Goal: Task Accomplishment & Management: Use online tool/utility

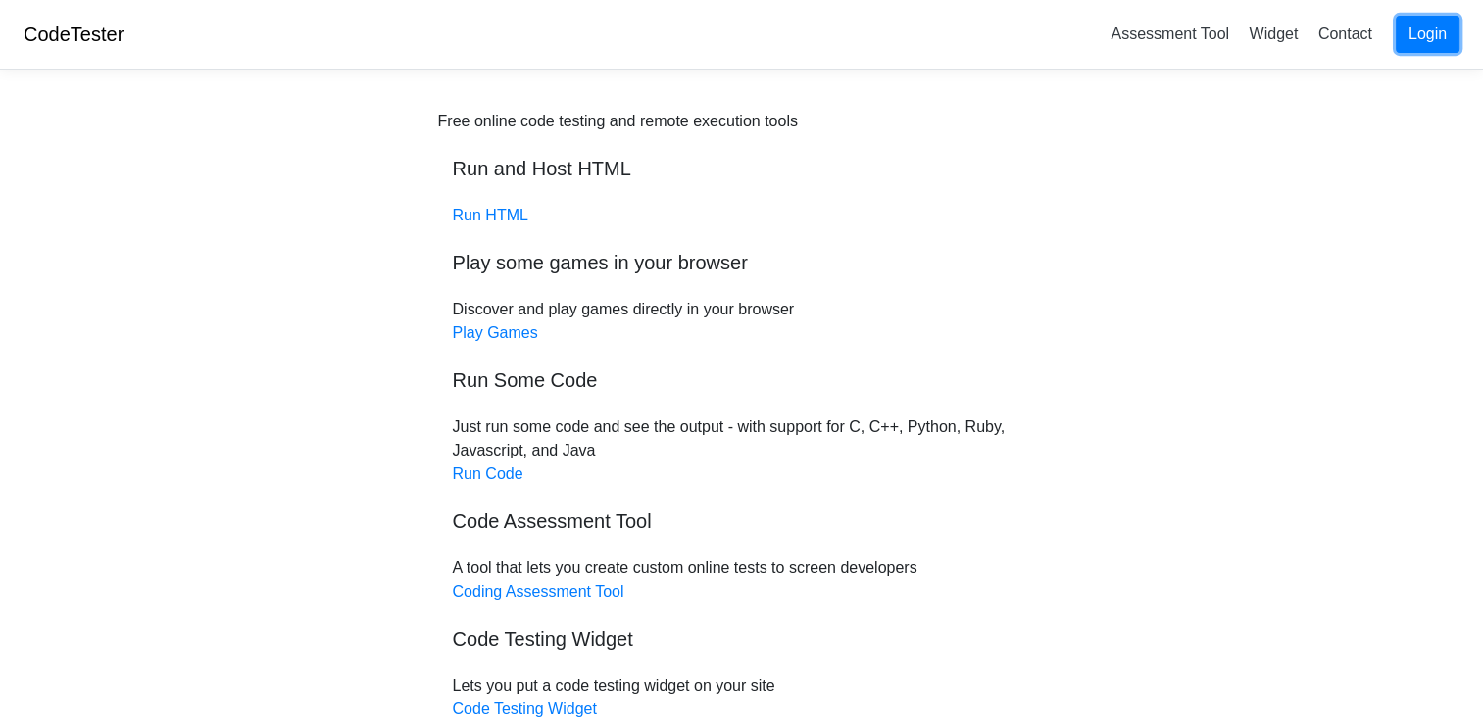
click at [1441, 29] on link "Login" at bounding box center [1427, 34] width 64 height 37
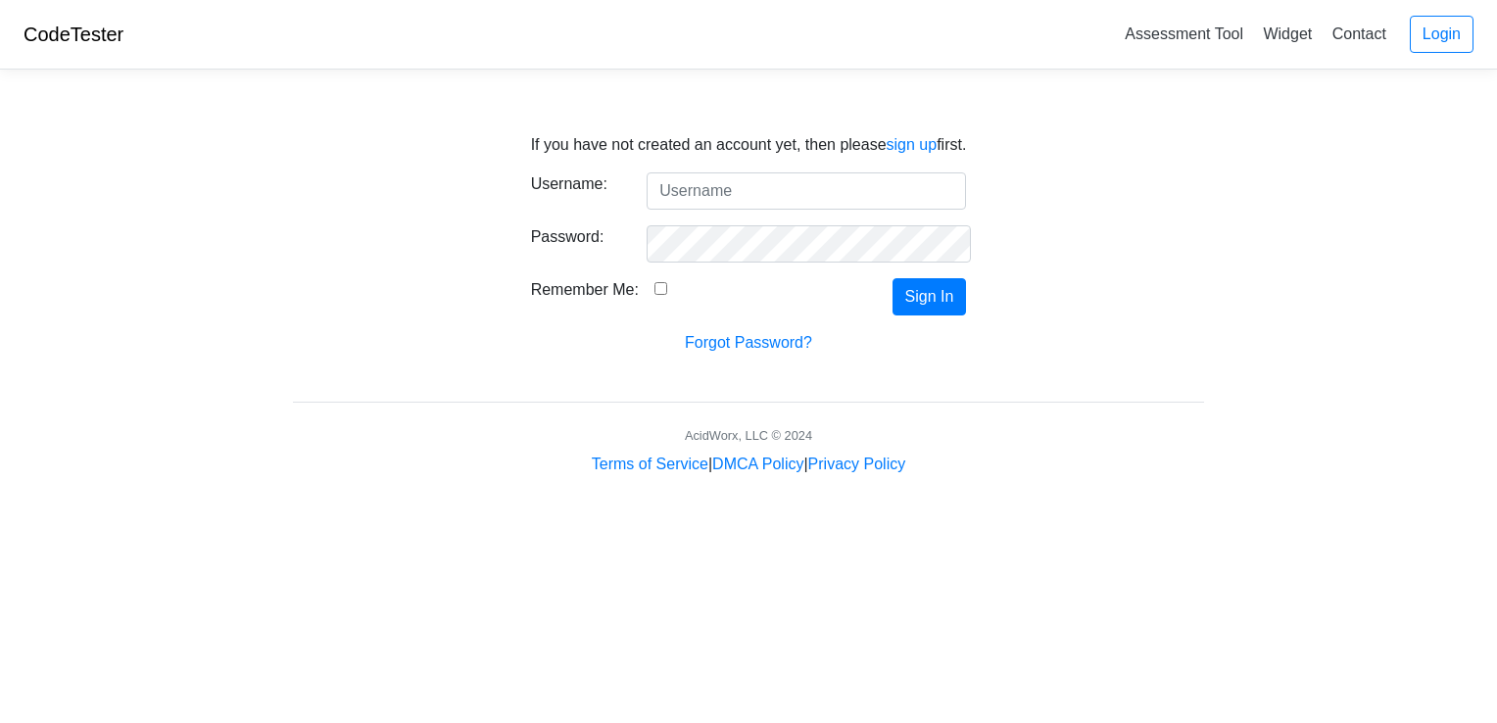
click at [894, 172] on input "Username:" at bounding box center [806, 190] width 319 height 37
type input "htmlcodesarecool"
click at [905, 308] on button "Sign In" at bounding box center [930, 296] width 74 height 37
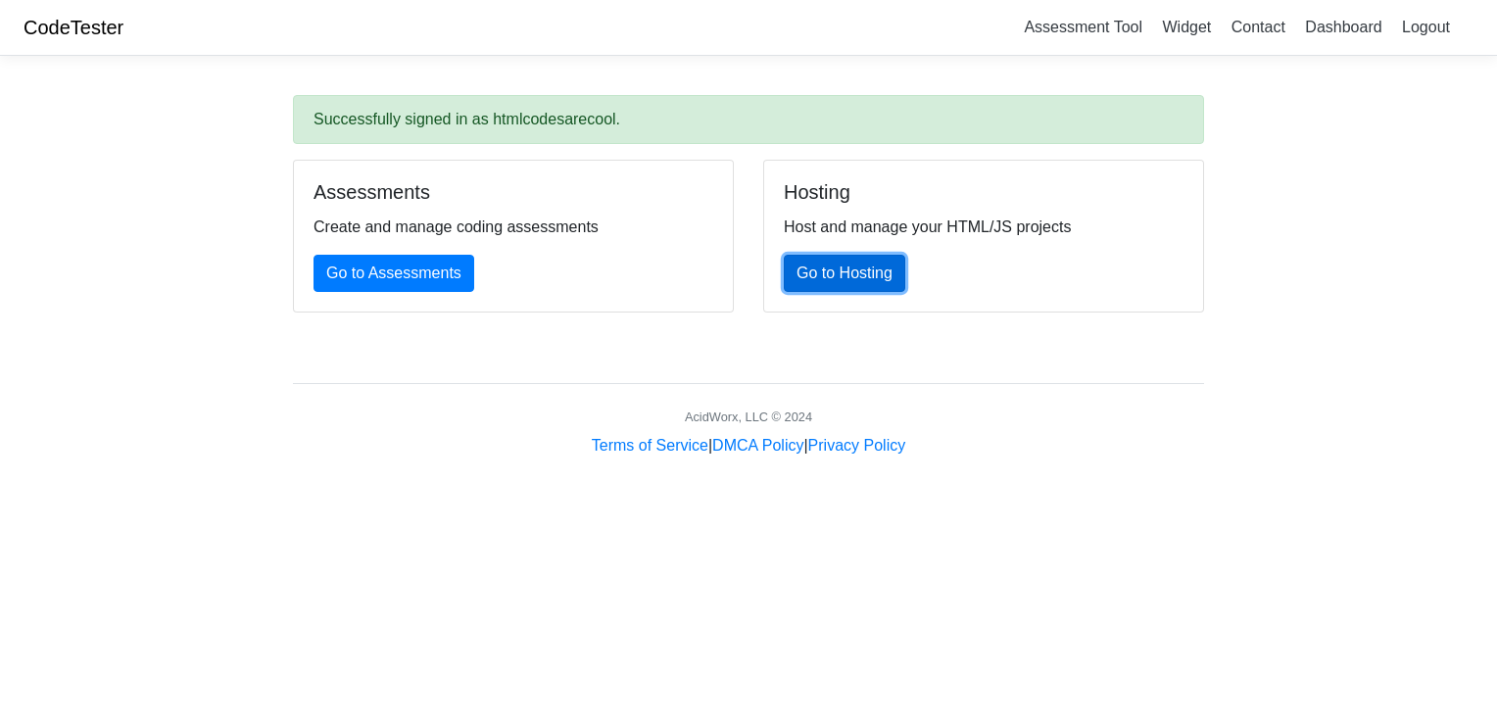
click at [825, 272] on link "Go to Hosting" at bounding box center [845, 273] width 122 height 37
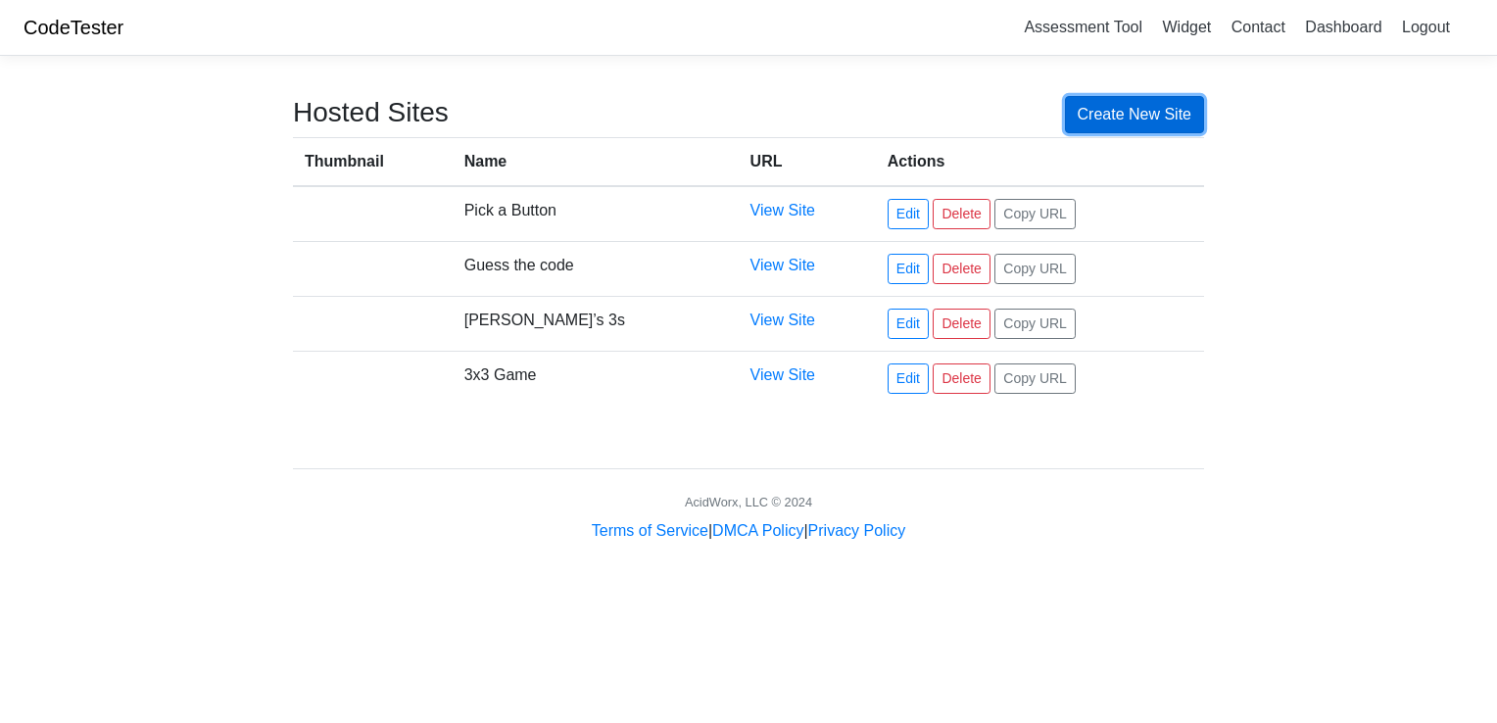
click at [1145, 116] on link "Create New Site" at bounding box center [1135, 114] width 140 height 37
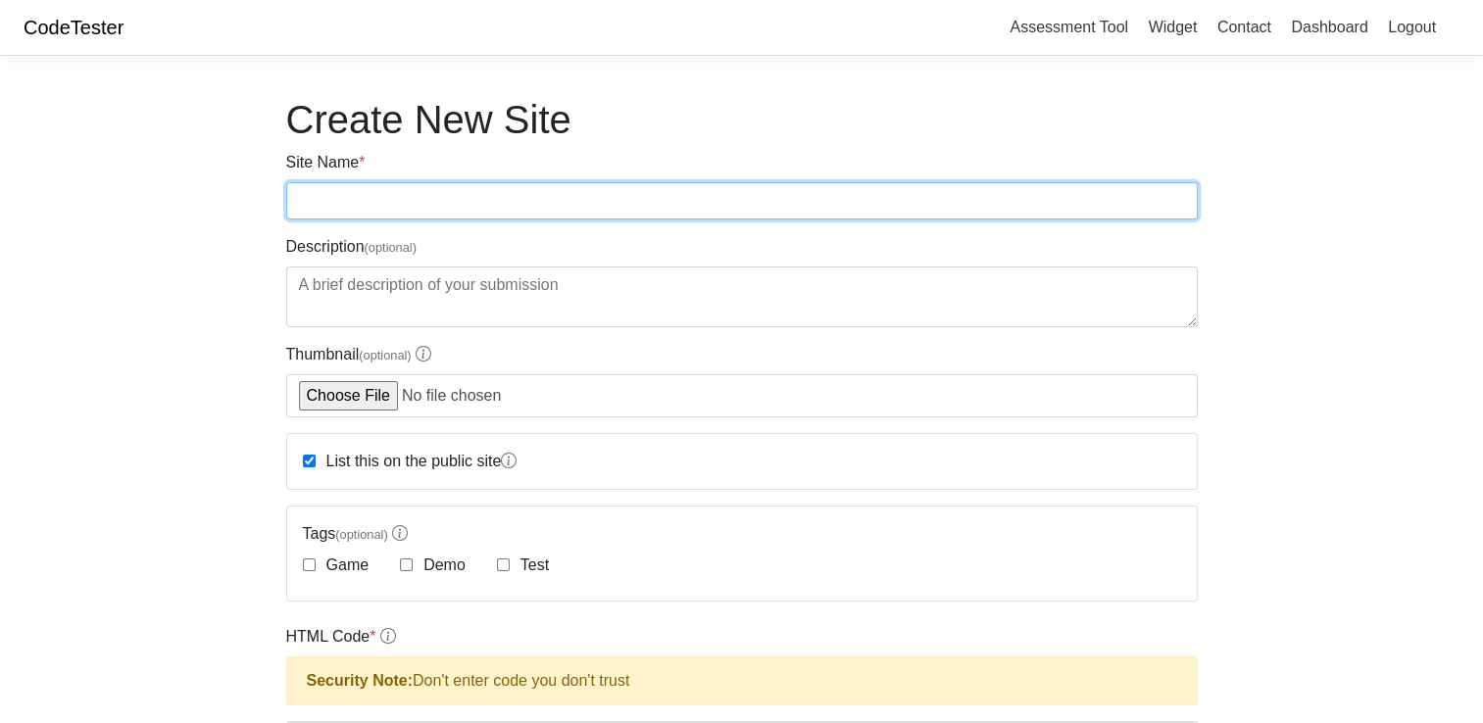
click at [494, 194] on input "Site Name *" at bounding box center [741, 200] width 911 height 37
type input "The Waiting Game"
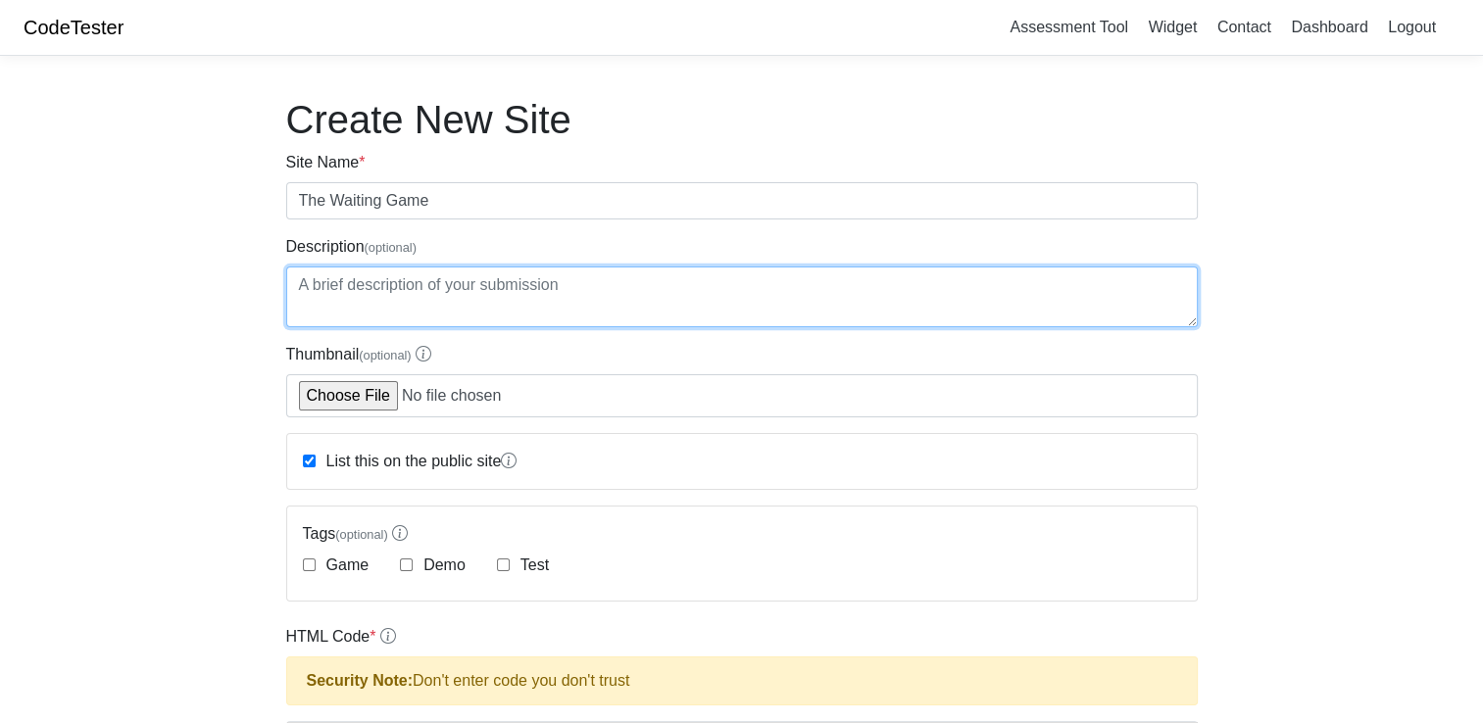
click at [434, 296] on textarea "Description (optional)" at bounding box center [741, 297] width 911 height 61
type textarea "Wait"
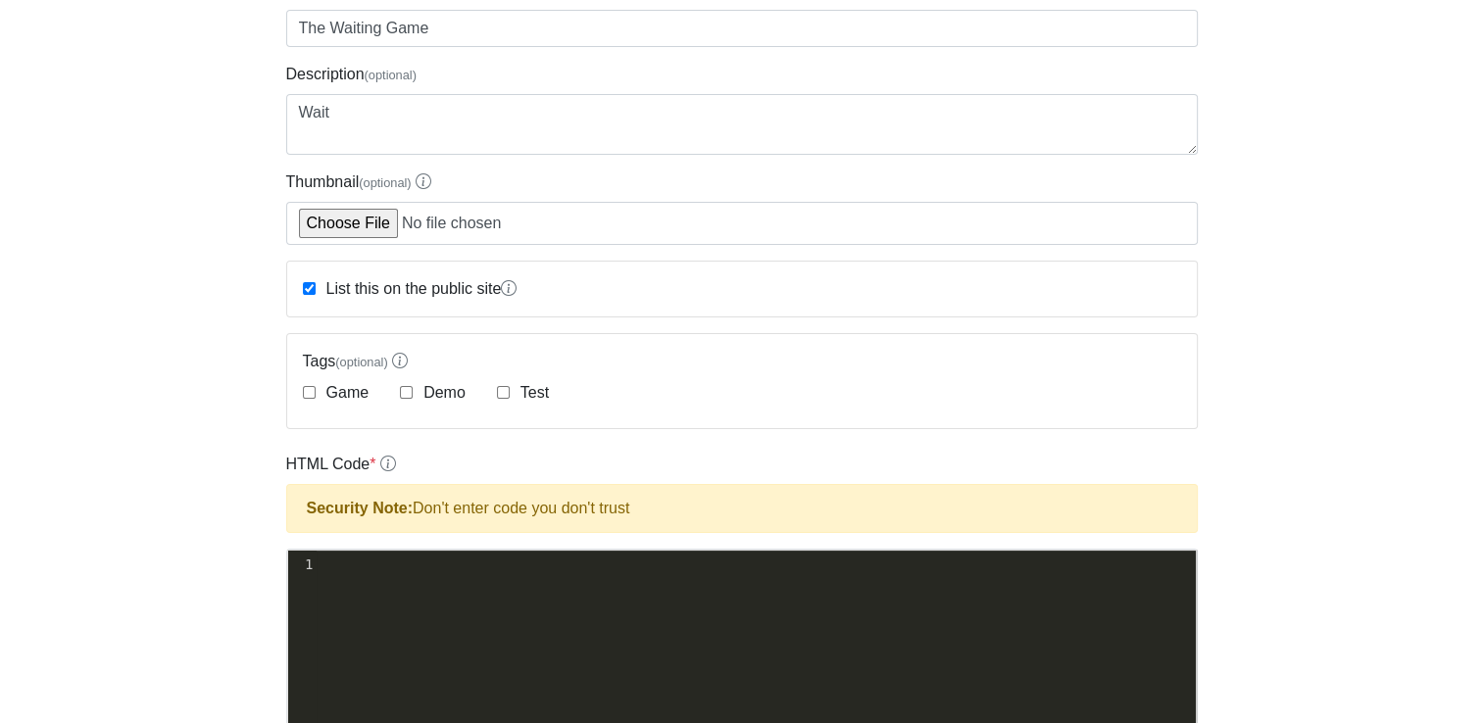
scroll to position [294, 0]
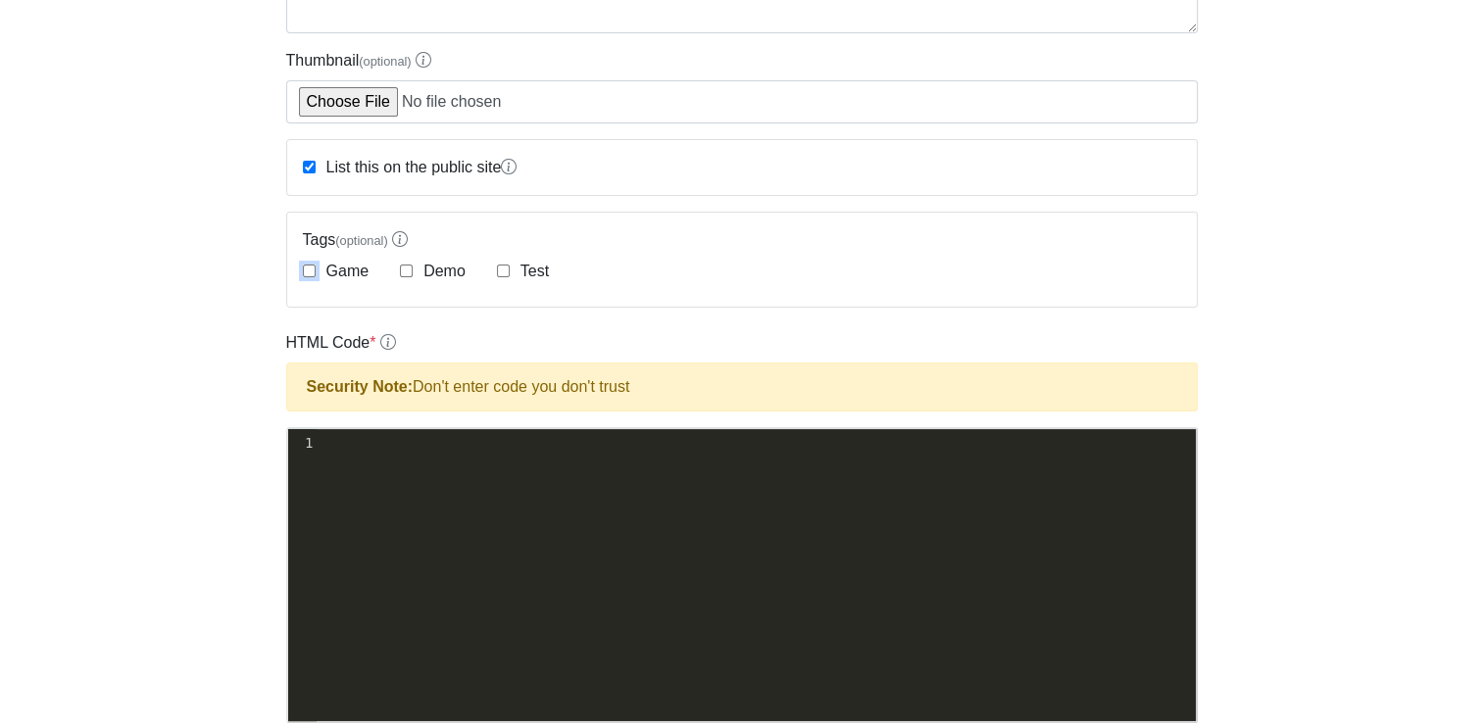
click at [310, 266] on input "Game" at bounding box center [309, 271] width 13 height 13
checkbox input "true"
click at [373, 451] on div "xxxxxxxxxx 1 ​" at bounding box center [764, 443] width 894 height 28
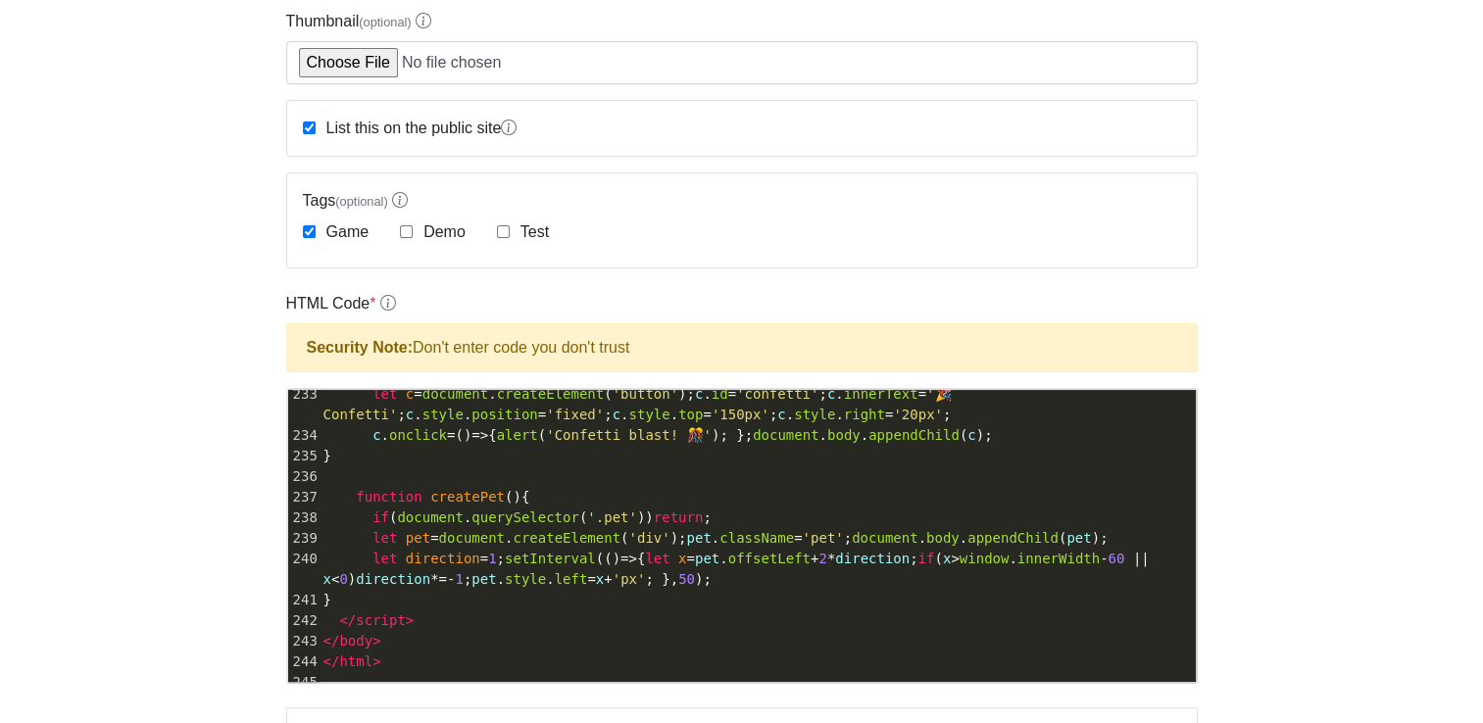
scroll to position [882, 0]
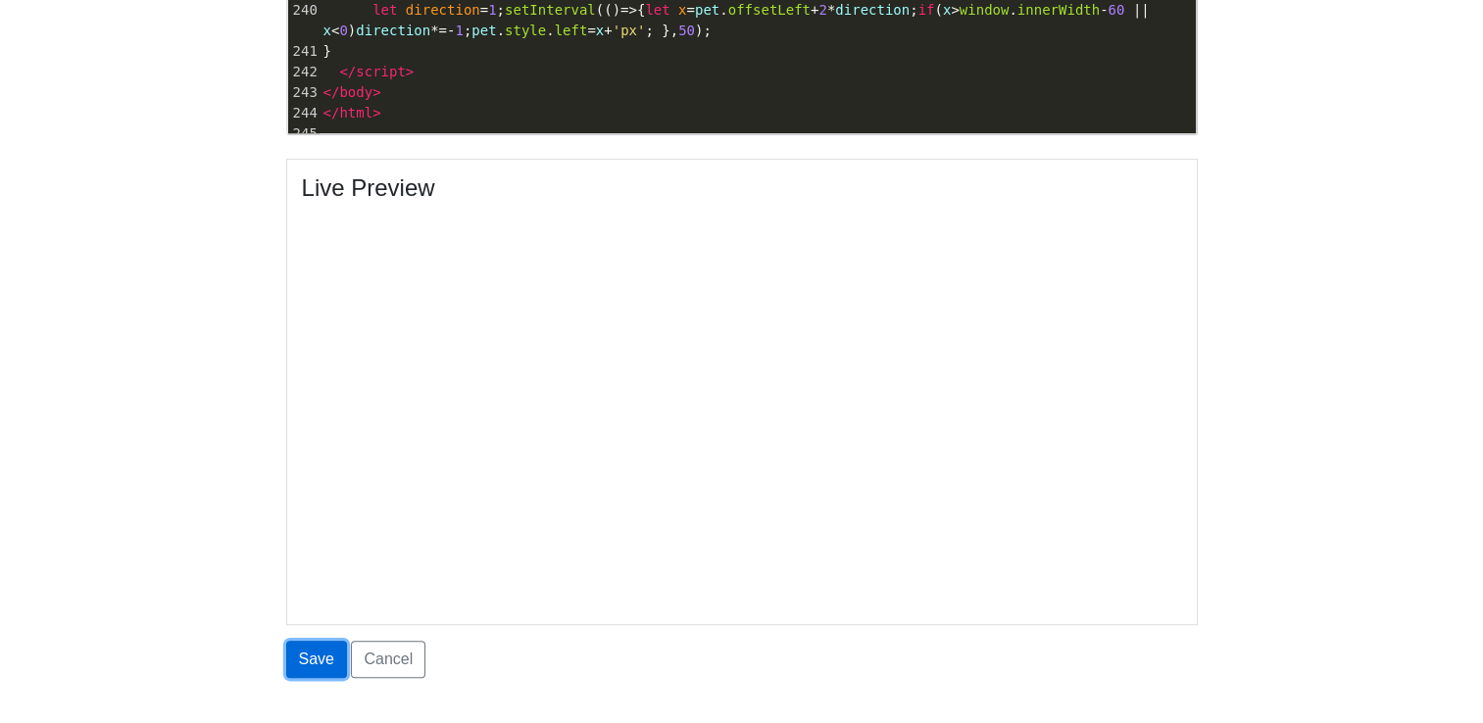
click at [326, 660] on button "Save" at bounding box center [316, 659] width 61 height 37
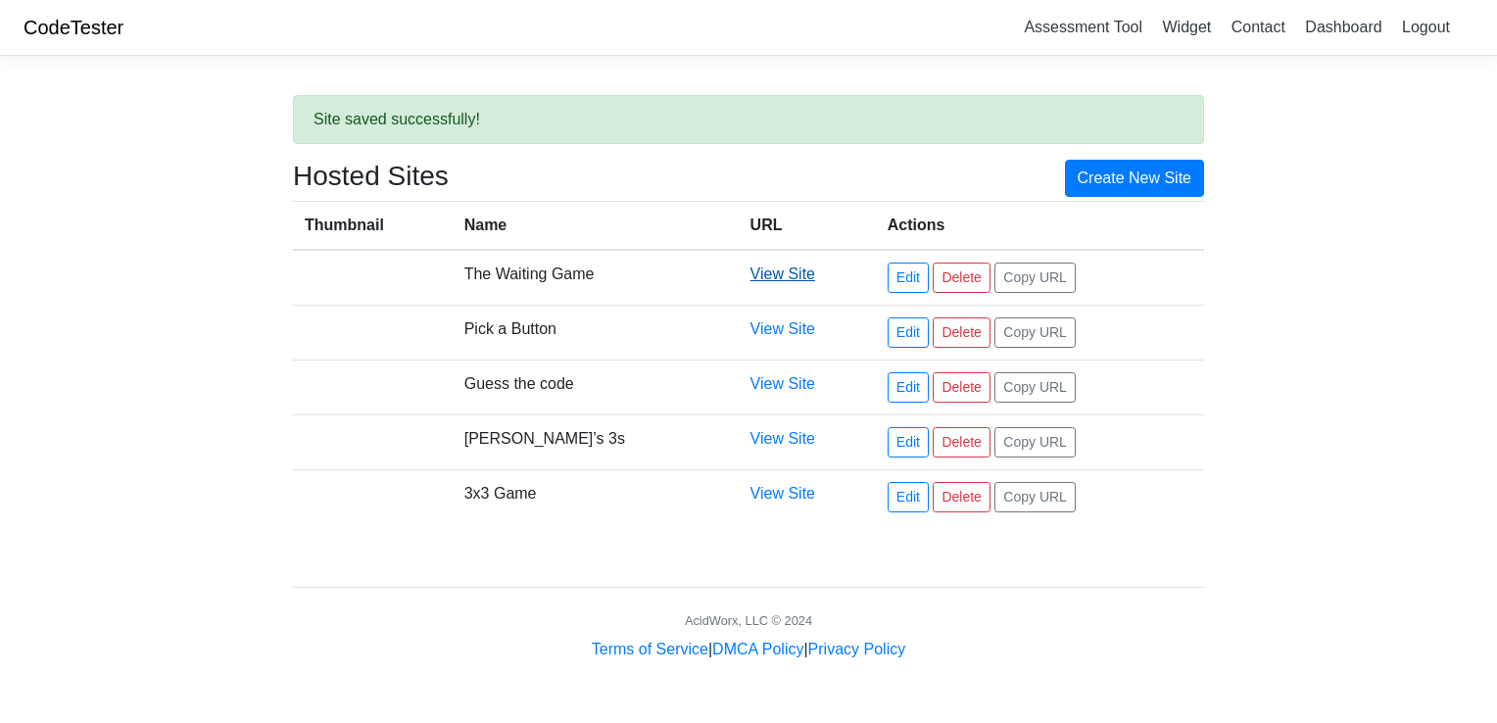
click at [755, 268] on link "View Site" at bounding box center [783, 274] width 65 height 17
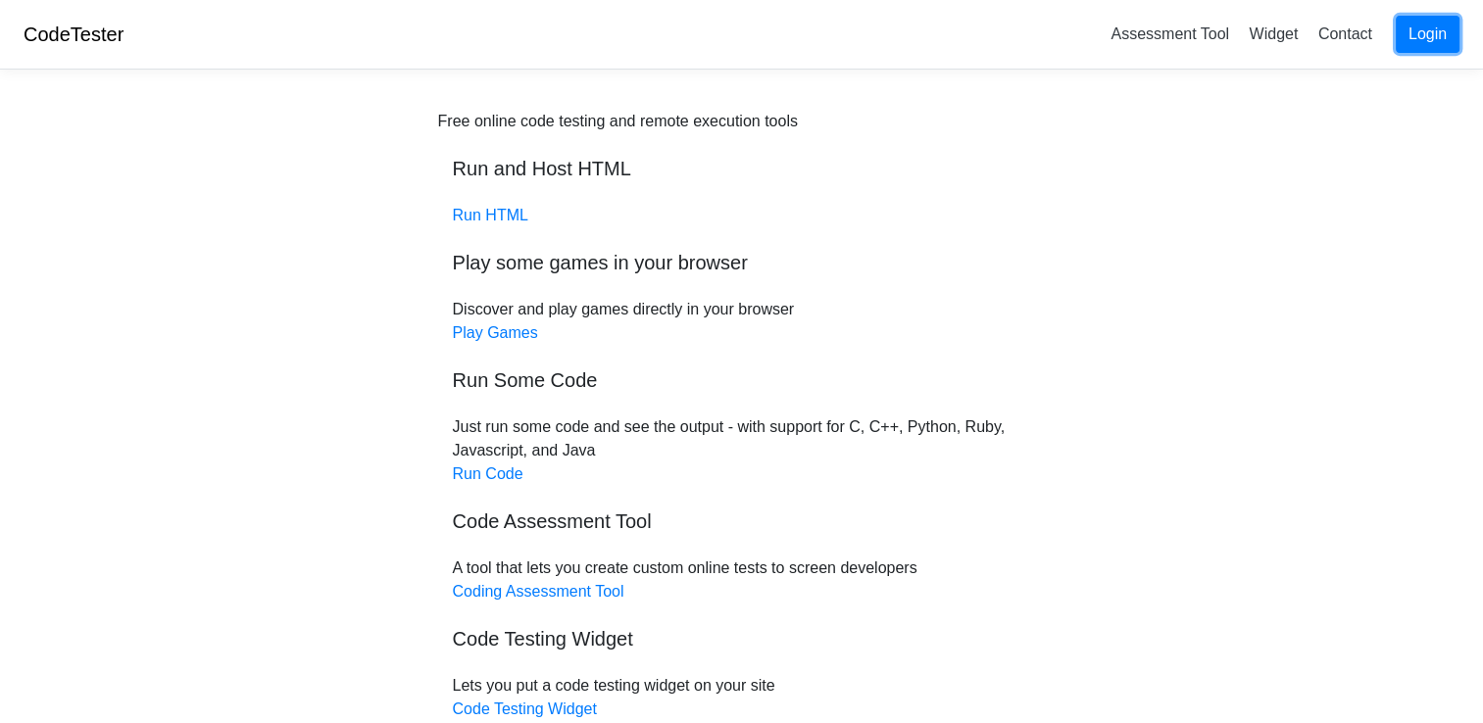
click at [1449, 17] on link "Login" at bounding box center [1427, 34] width 64 height 37
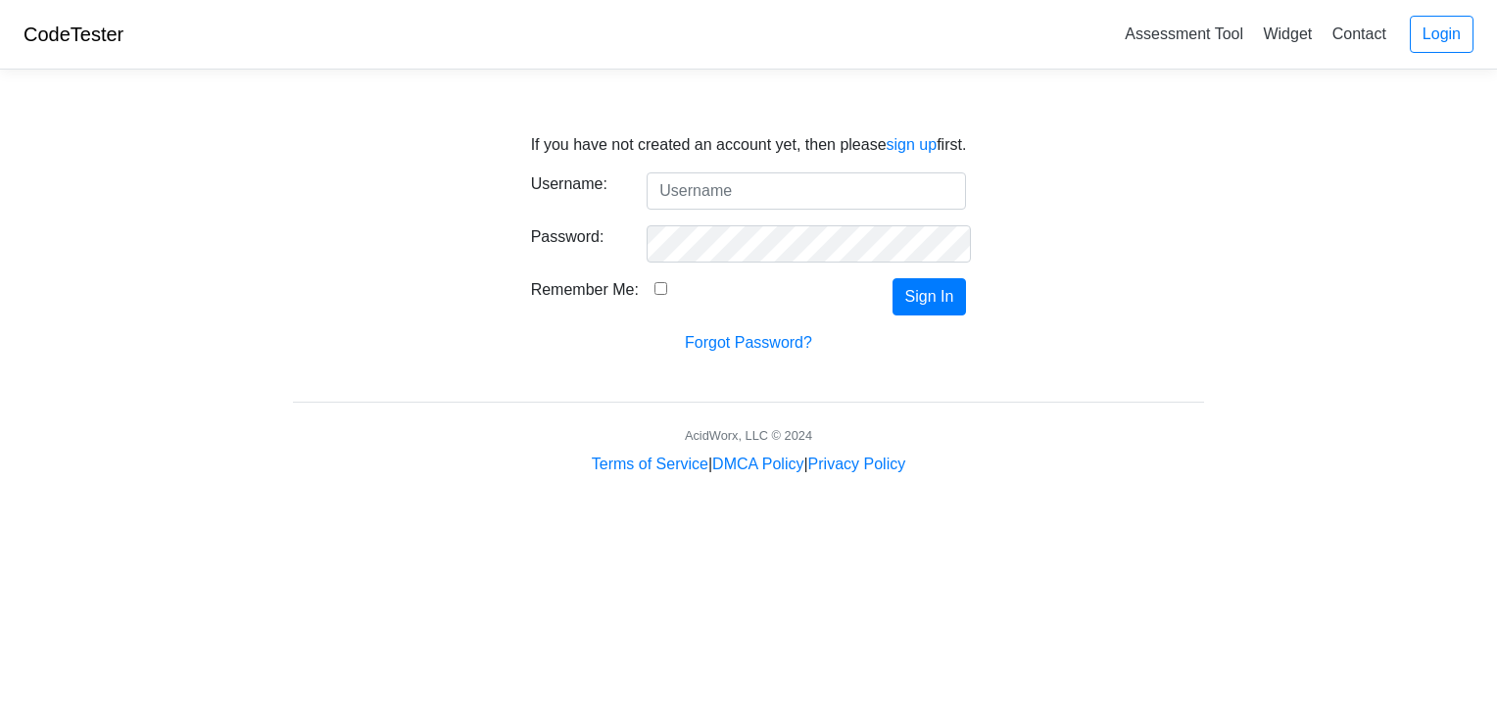
click at [830, 204] on input "Username:" at bounding box center [806, 190] width 319 height 37
type input "htmlcodesarecool"
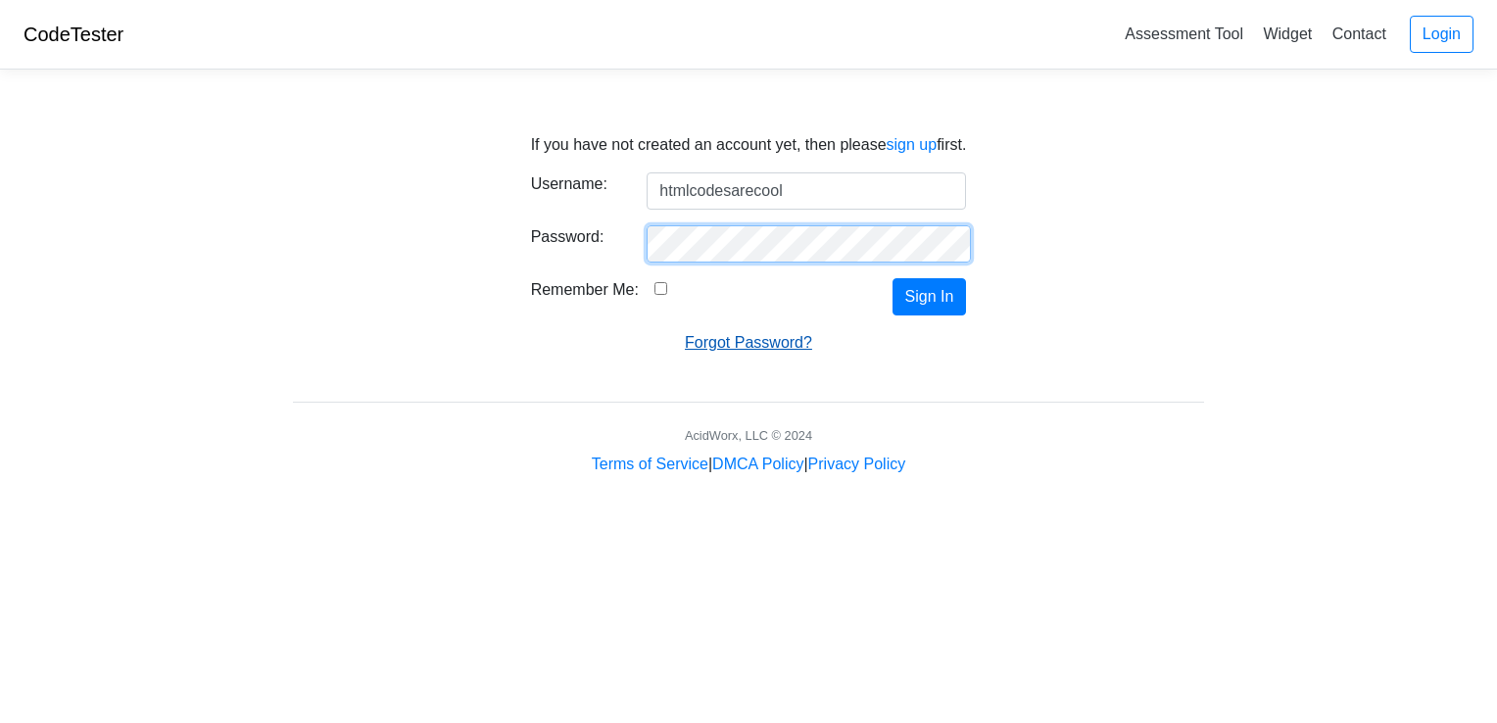
click at [893, 278] on button "Sign In" at bounding box center [930, 296] width 74 height 37
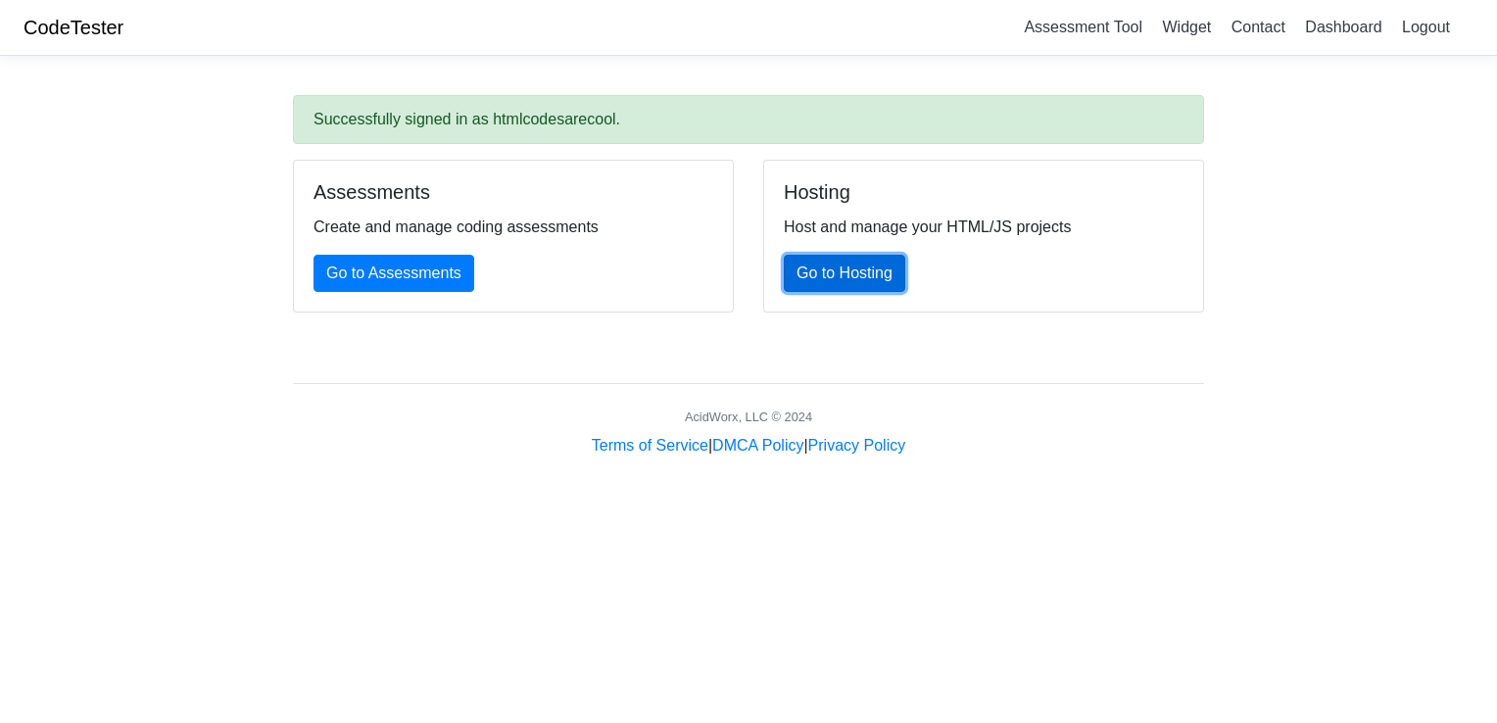
click at [856, 258] on link "Go to Hosting" at bounding box center [845, 273] width 122 height 37
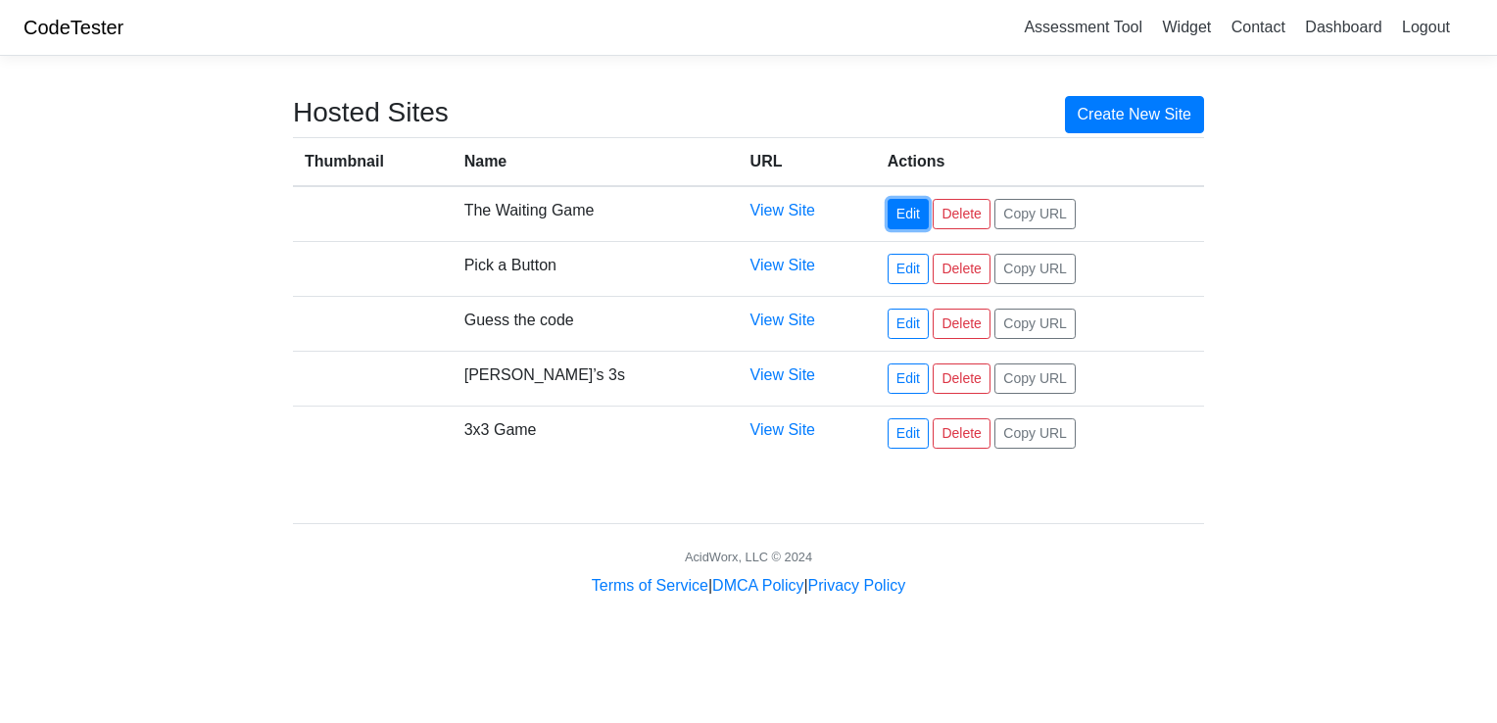
click at [889, 223] on link "Edit" at bounding box center [908, 214] width 41 height 30
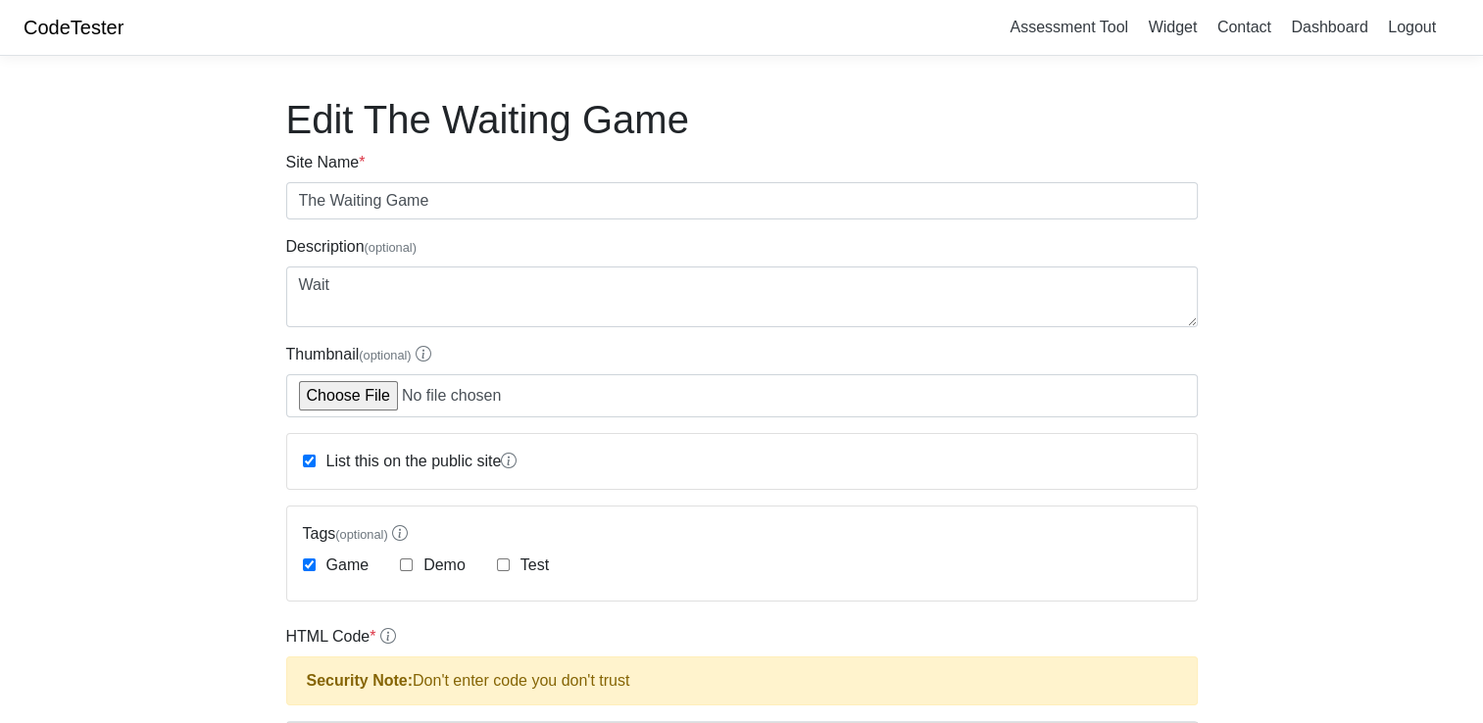
scroll to position [490, 0]
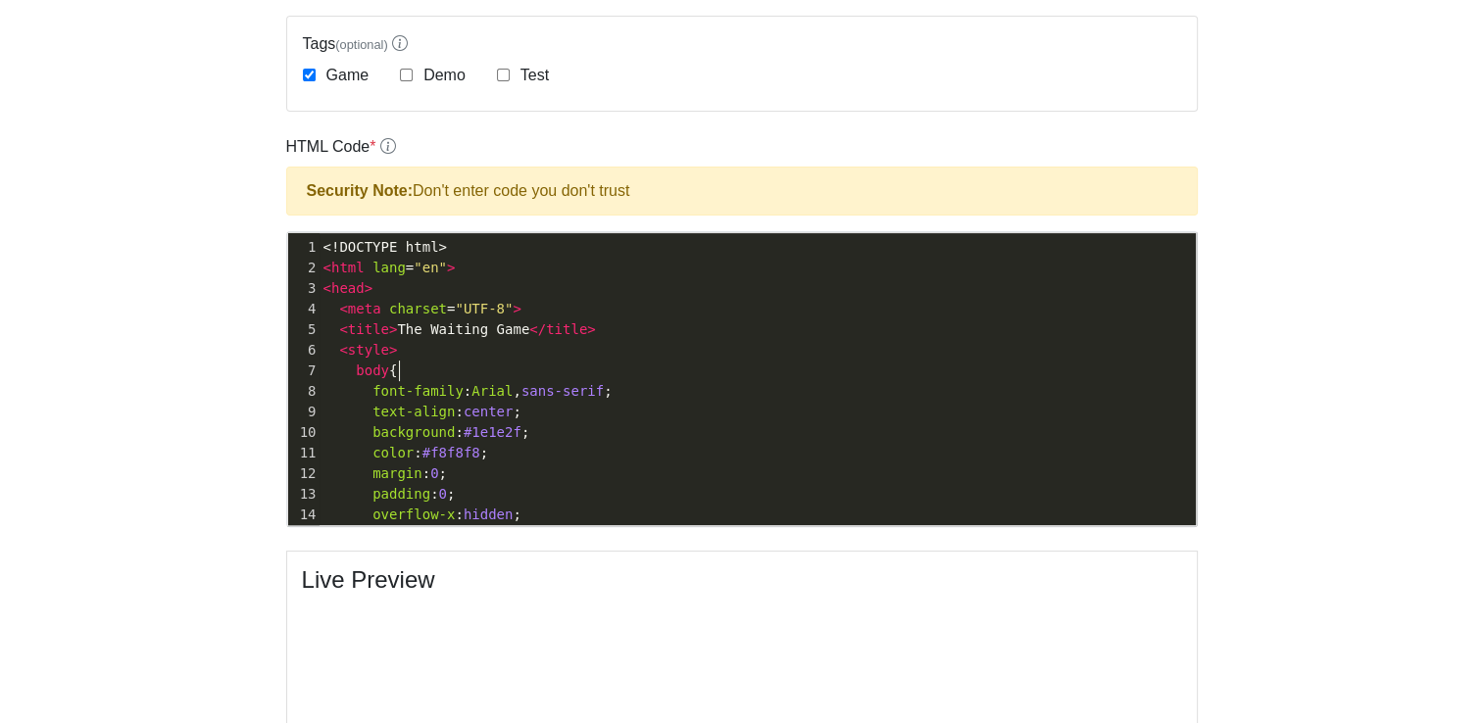
click at [587, 362] on pre "body {" at bounding box center [757, 371] width 876 height 21
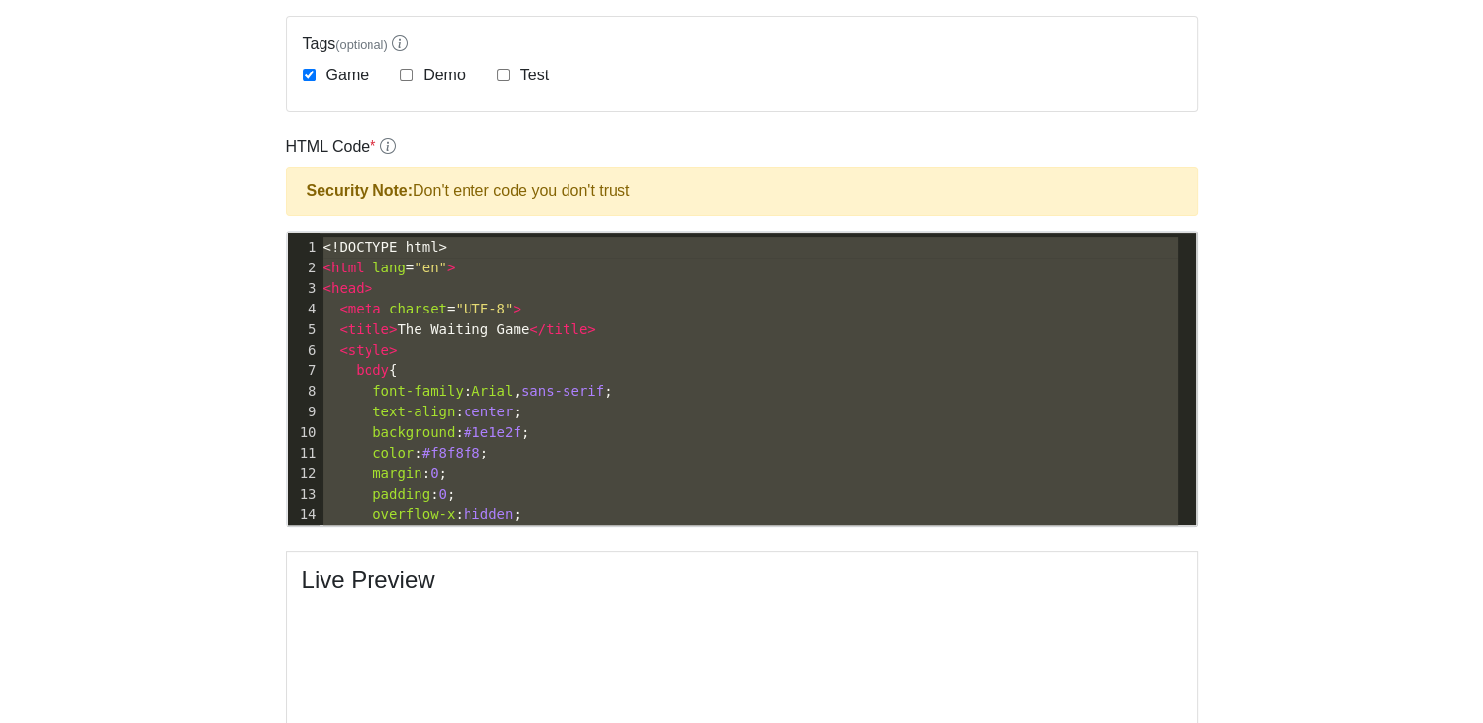
type textarea "<!DOCTYPE html> <html lang="en"> <head> <meta charset="UTF-8"> <title>The Waiti…"
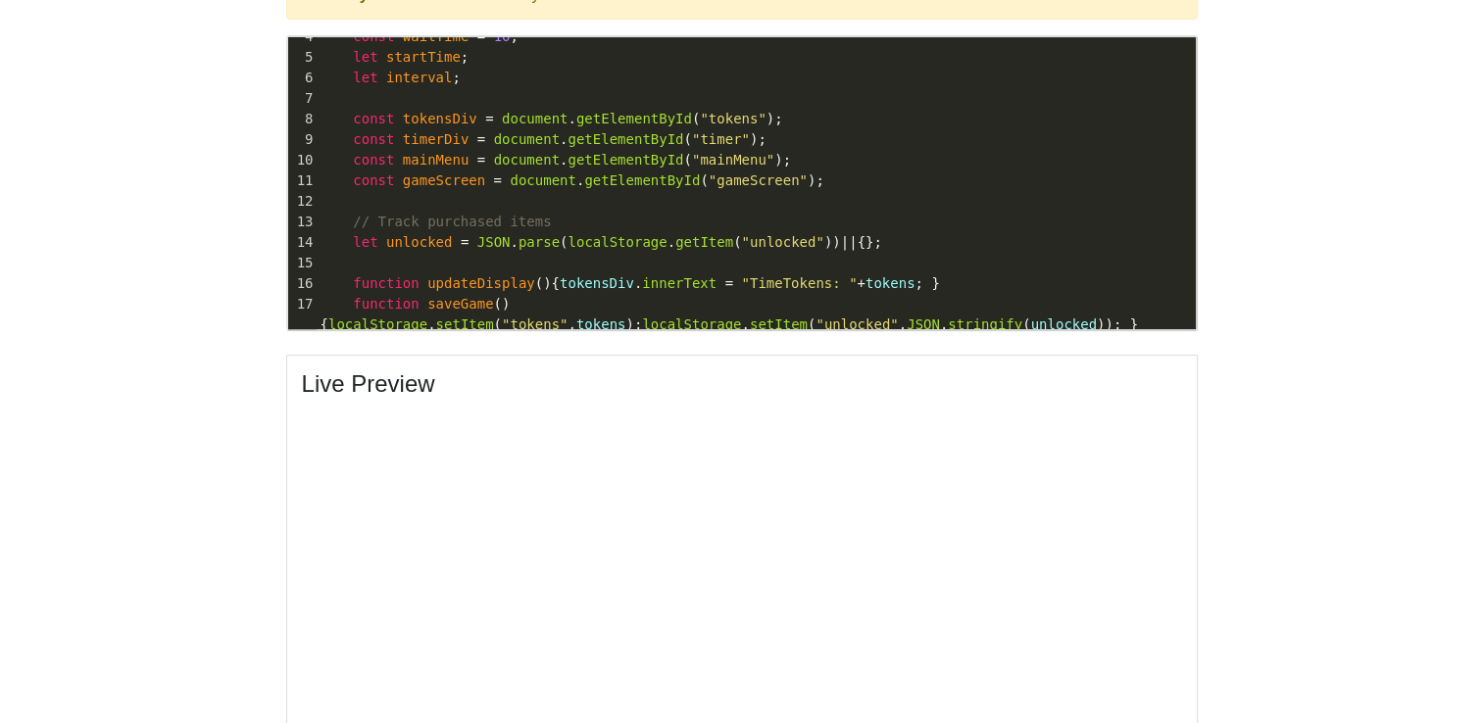
scroll to position [73, 0]
click at [414, 279] on span "function updateDisplay (){ tokensDiv . innerText = "TimeTokens: " + tokens ; }" at bounding box center [629, 286] width 619 height 16
type textarea "<script> document.addEventListener("DOMContentLoaded", function() { let tokens …"
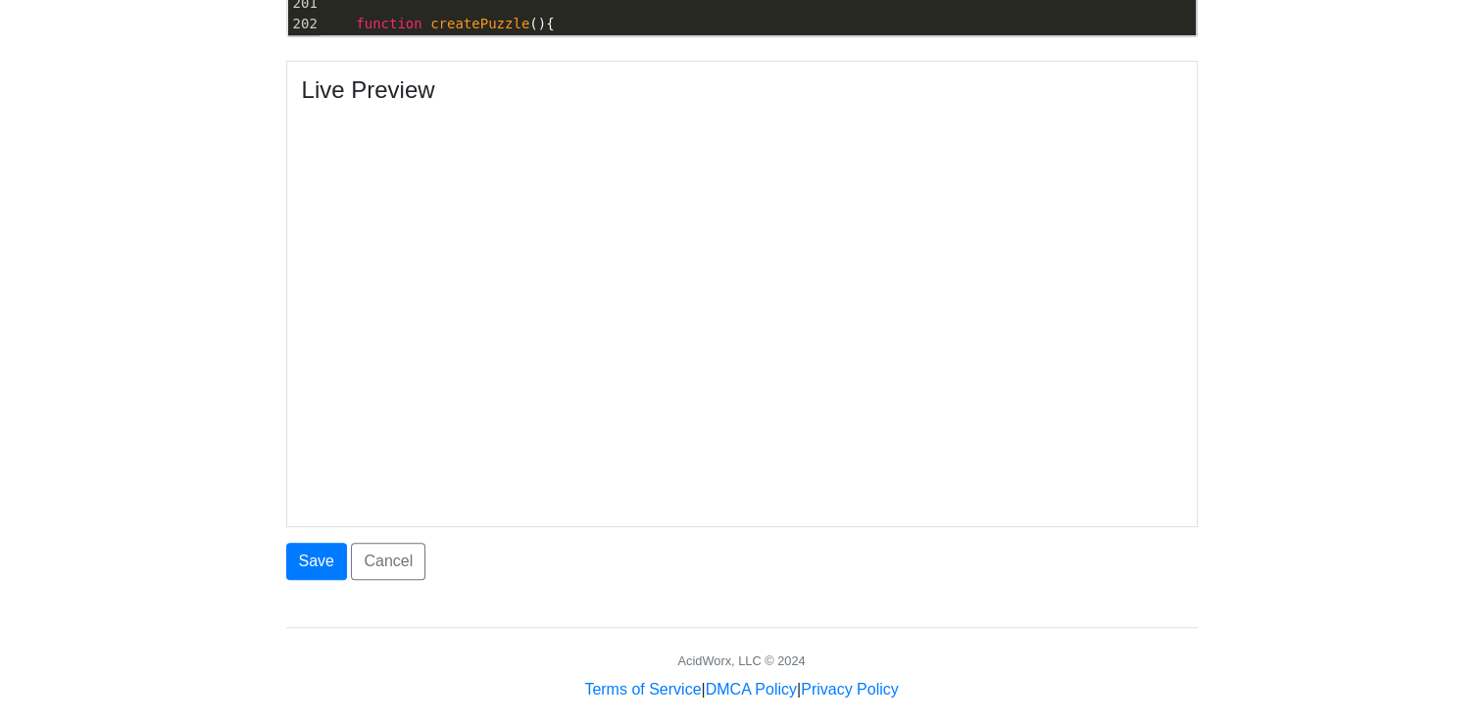
scroll to position [686, 0]
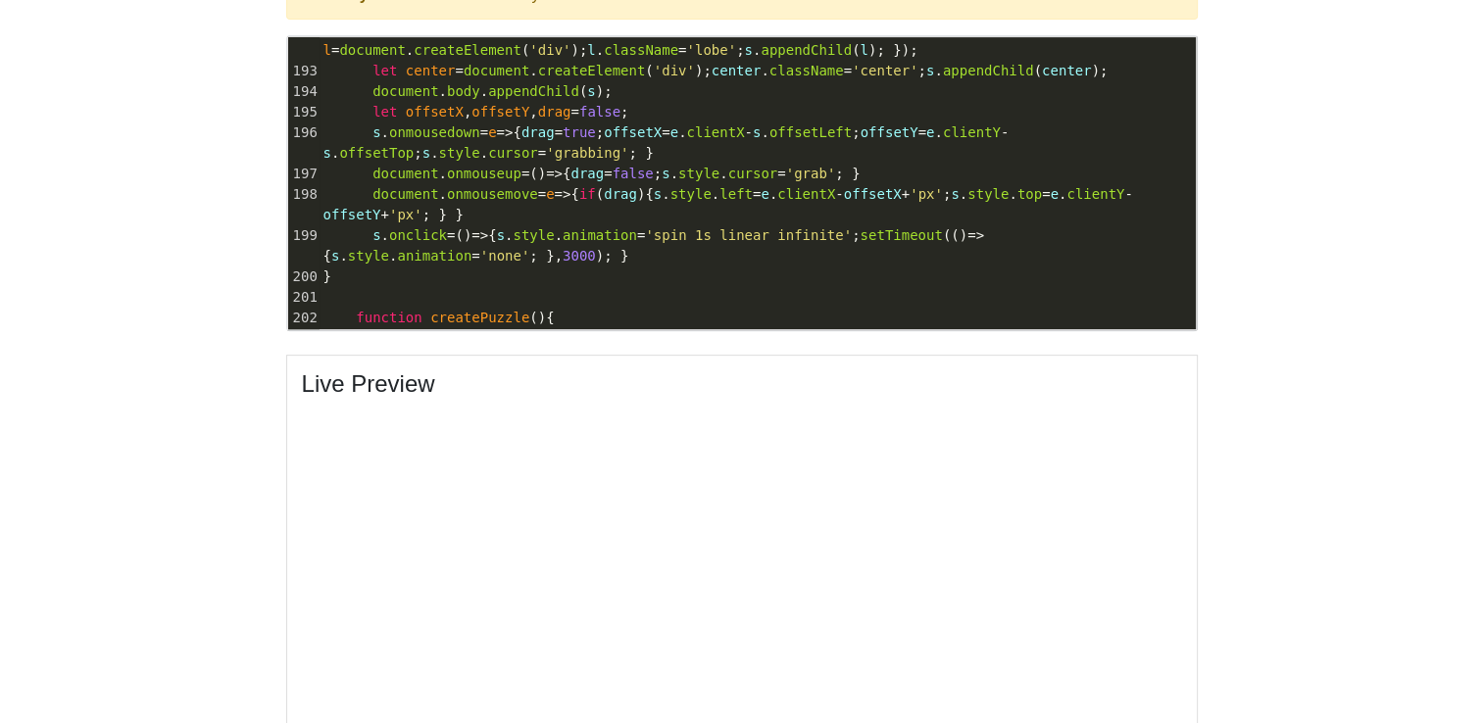
click at [546, 151] on span "'grabbing'" at bounding box center [587, 153] width 82 height 16
type textarea "<!DOCTYPE html> <html lang="en"> <head> <meta charset="UTF-8"> <title>The Waiti…"
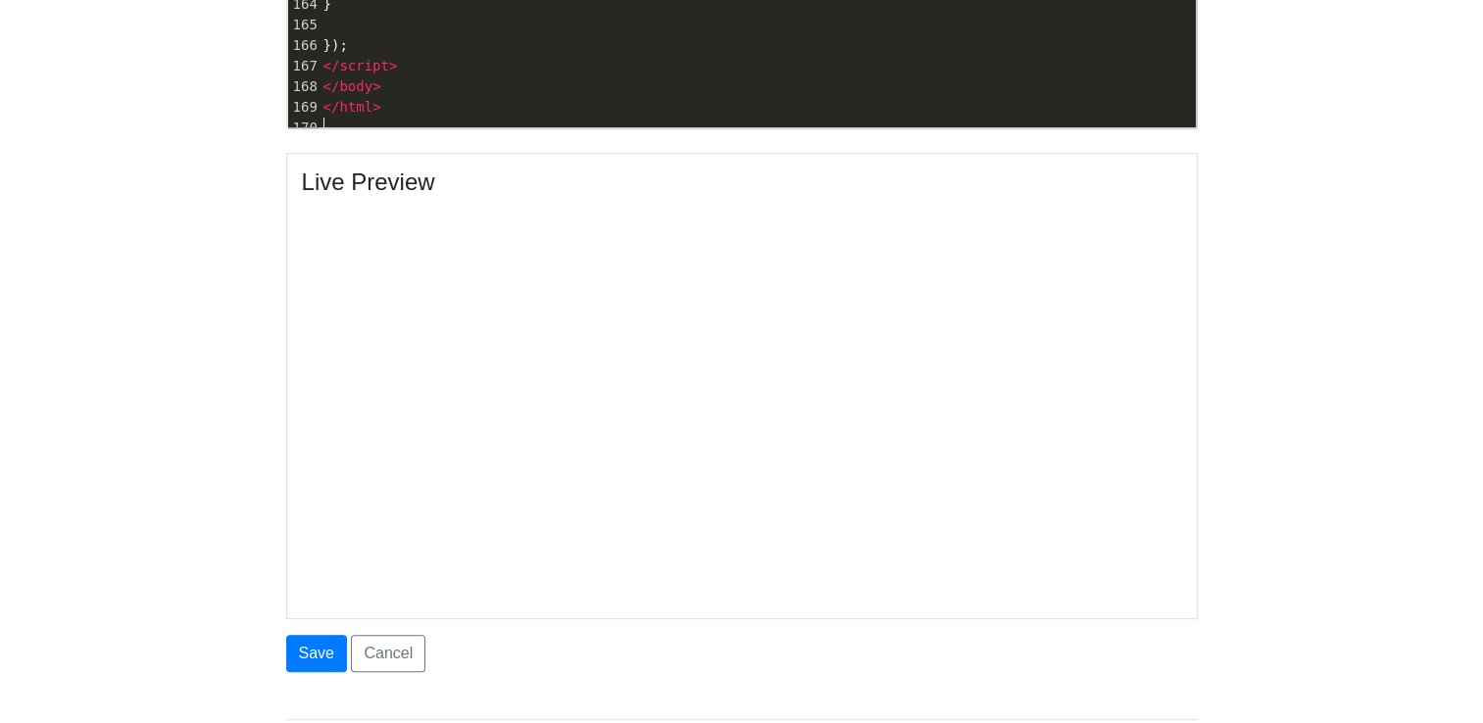
scroll to position [999, 0]
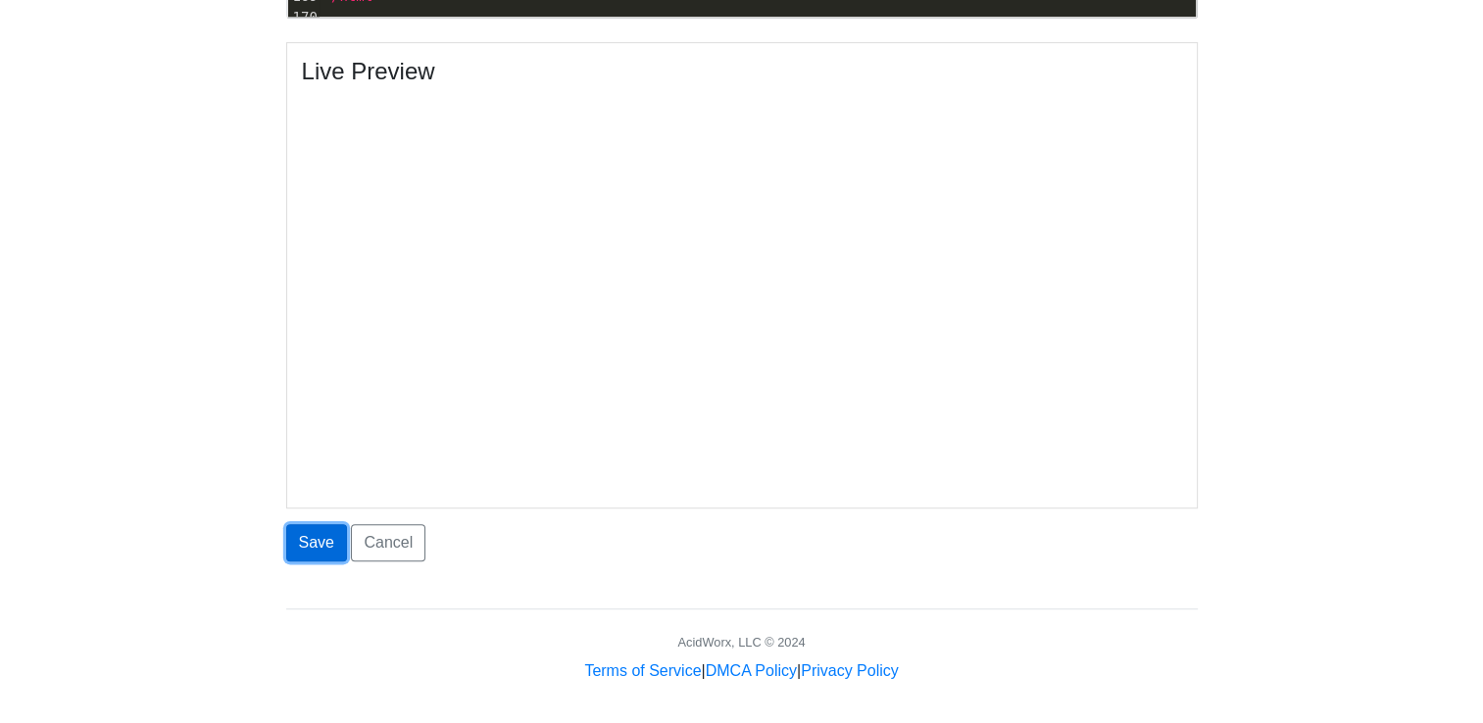
drag, startPoint x: 328, startPoint y: 531, endPoint x: 322, endPoint y: 519, distance: 13.1
click at [324, 526] on button "Save" at bounding box center [316, 542] width 61 height 37
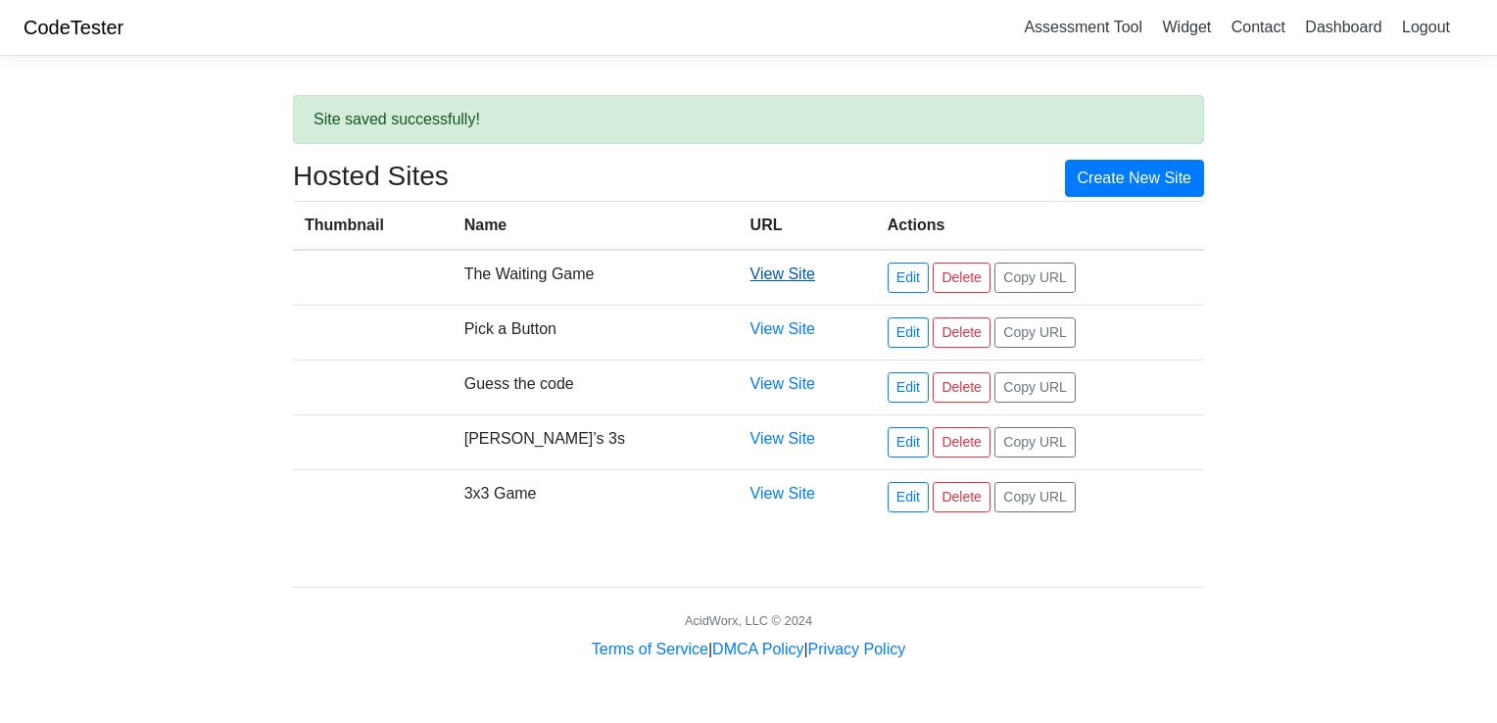
click at [763, 280] on link "View Site" at bounding box center [783, 274] width 65 height 17
click at [888, 272] on link "Edit" at bounding box center [908, 278] width 41 height 30
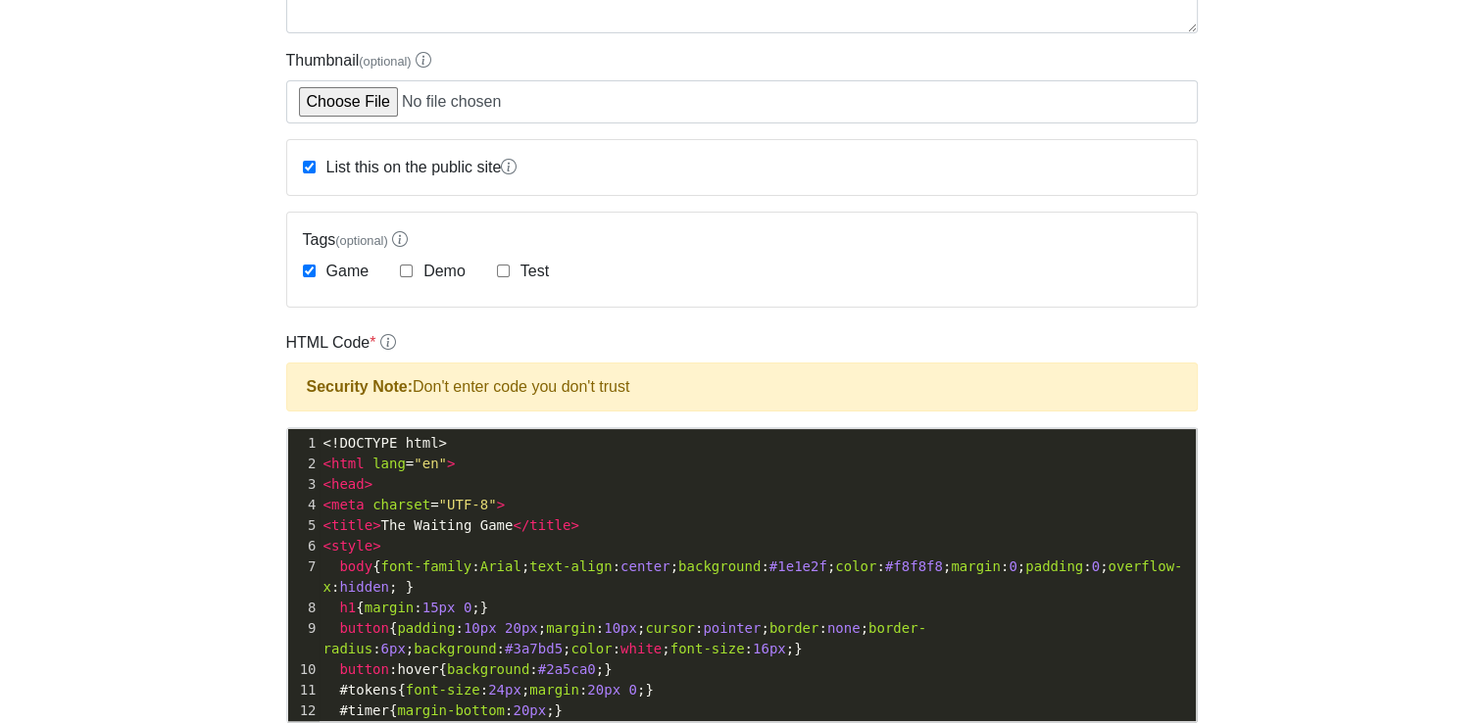
scroll to position [7, 0]
click at [545, 652] on pre "button { padding : 10px 20px ; margin : 10px ; cursor : pointer ; border : none…" at bounding box center [757, 638] width 876 height 41
type textarea "<!DOCTYPE html> <html lang="en"> <head> <meta charset="UTF-8"> <title>The Waiti…"
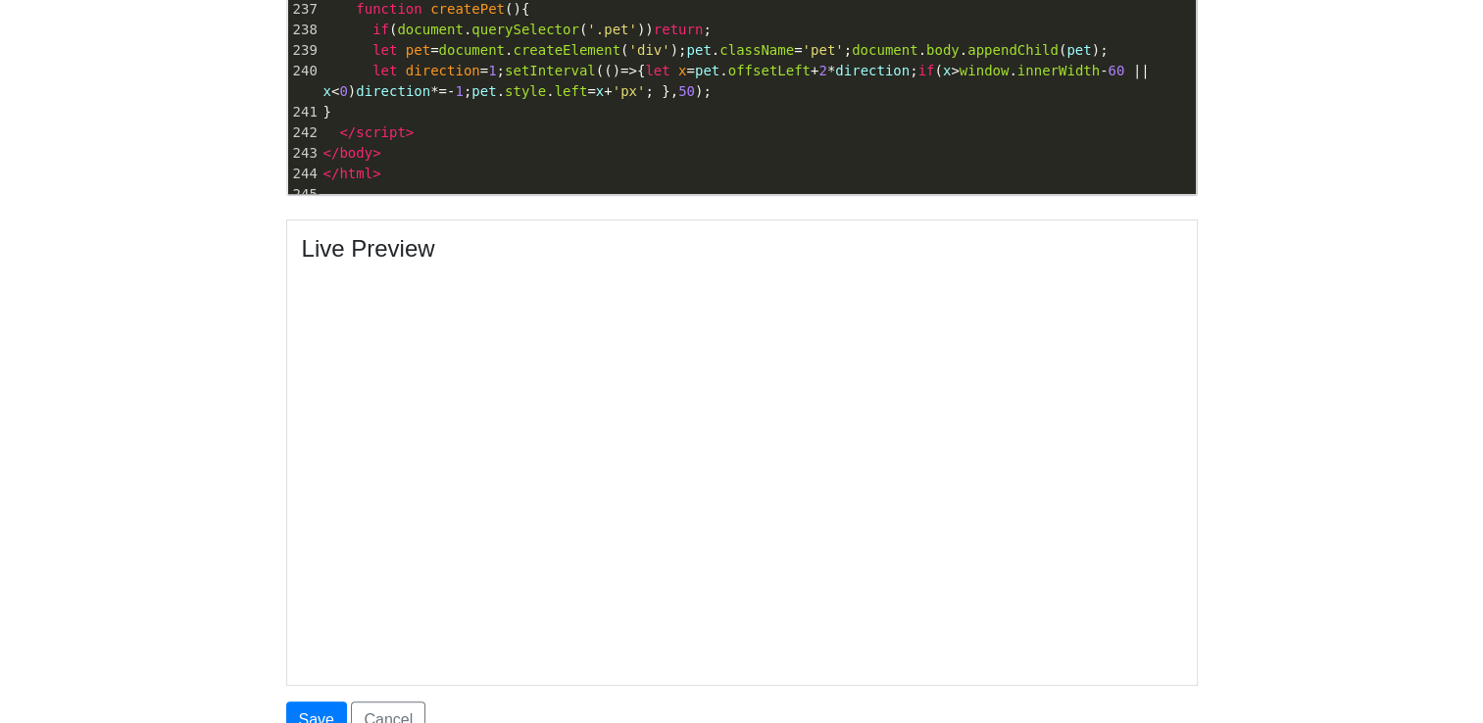
scroll to position [588, 0]
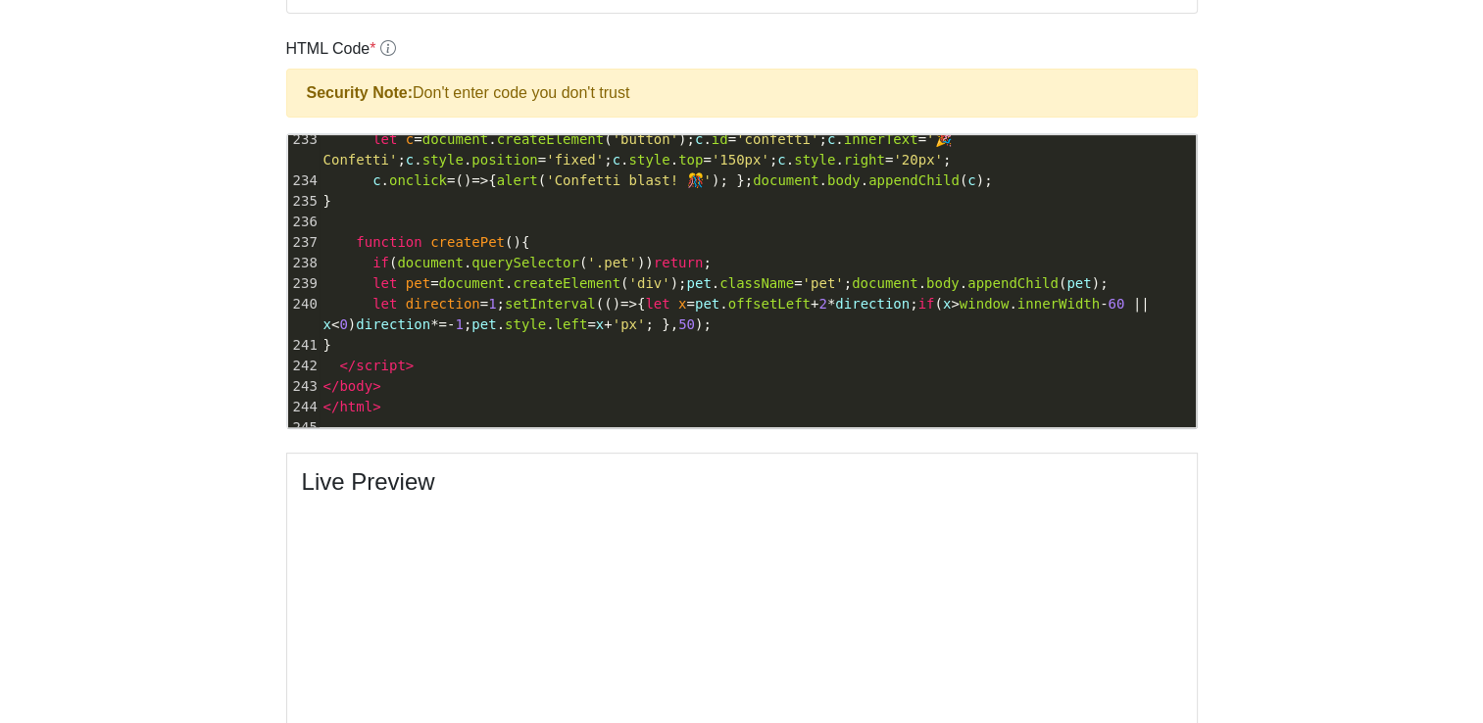
click at [529, 232] on pre "function createPet (){" at bounding box center [757, 242] width 876 height 21
type textarea "<!DOCTYPE html> <html lang="en"> <head> <meta charset="UTF-8"> <title>The Waiti…"
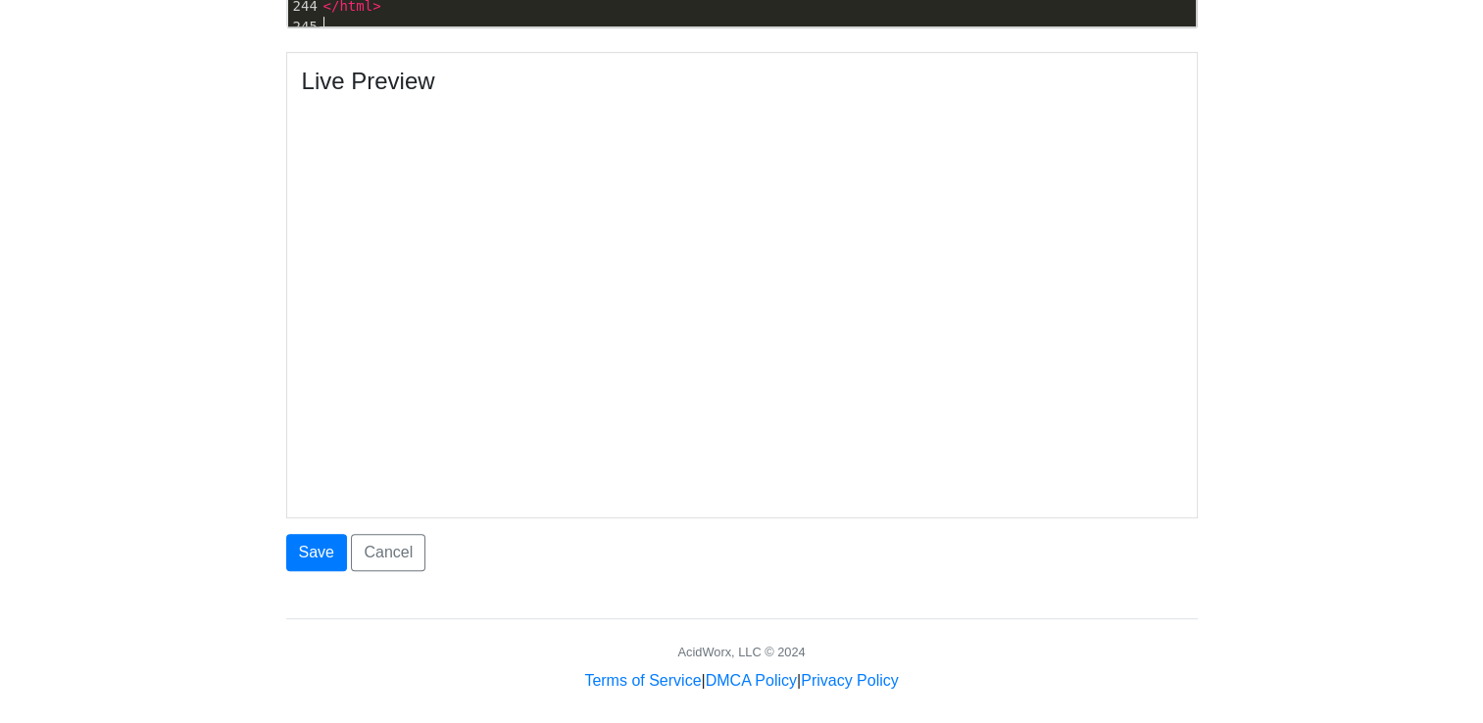
scroll to position [999, 0]
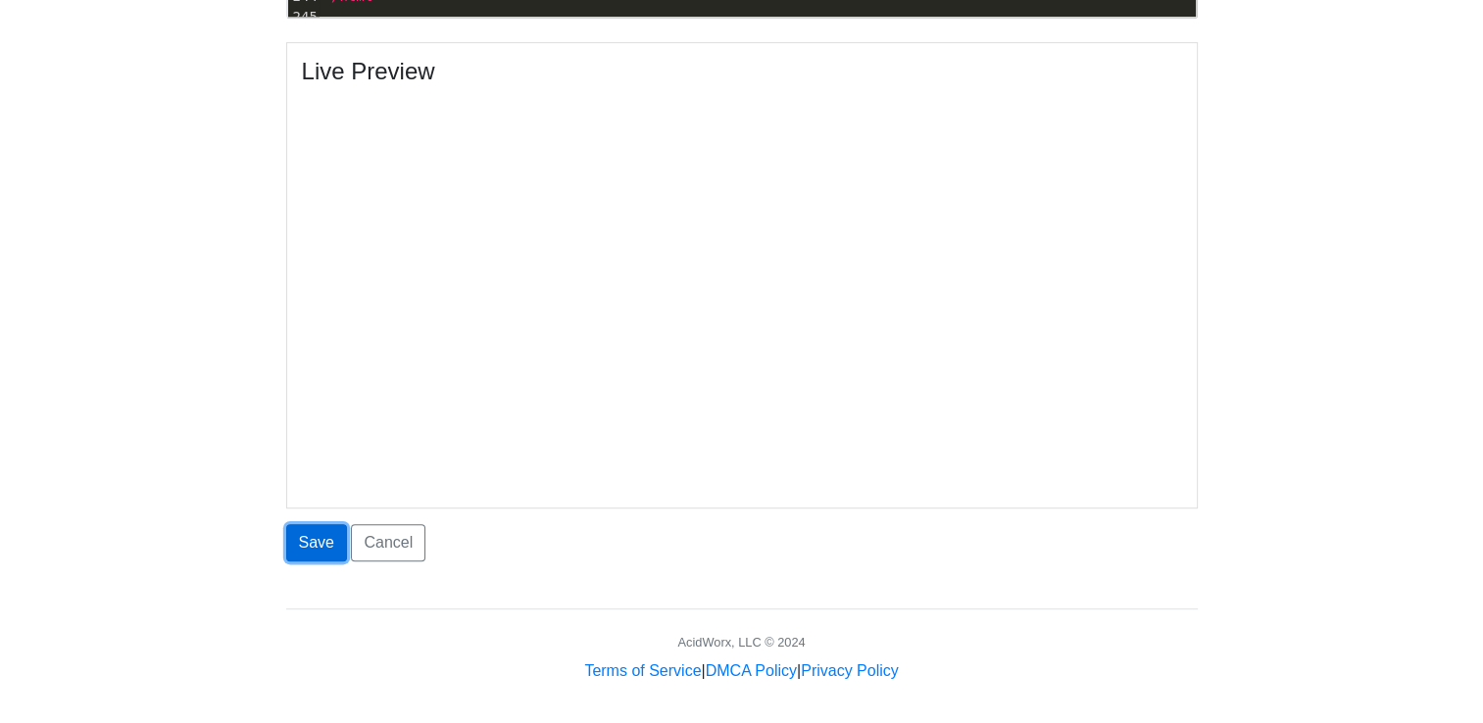
click at [312, 538] on button "Save" at bounding box center [316, 542] width 61 height 37
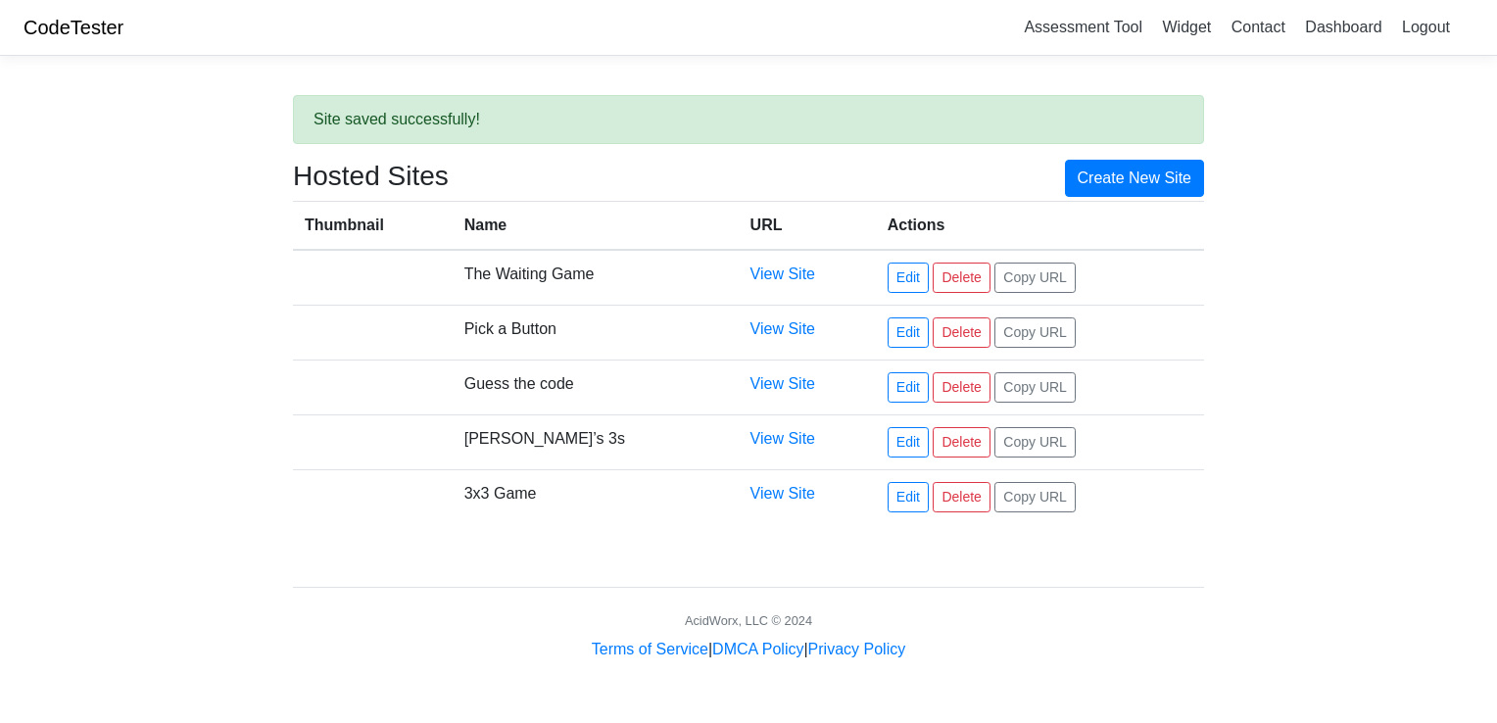
click at [753, 284] on td "View Site" at bounding box center [807, 278] width 137 height 56
click at [752, 276] on link "View Site" at bounding box center [783, 274] width 65 height 17
click at [898, 265] on link "Edit" at bounding box center [908, 278] width 41 height 30
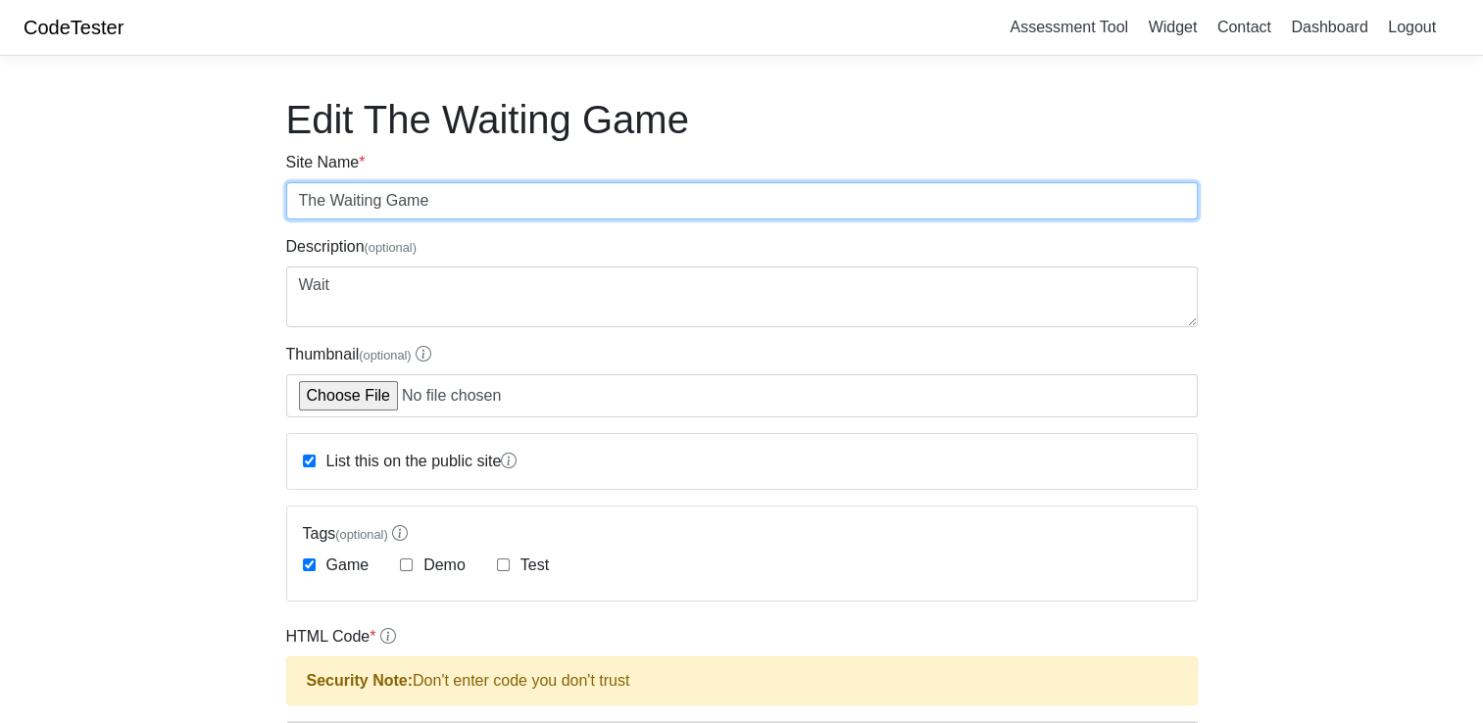
drag, startPoint x: 603, startPoint y: 190, endPoint x: 222, endPoint y: 181, distance: 380.3
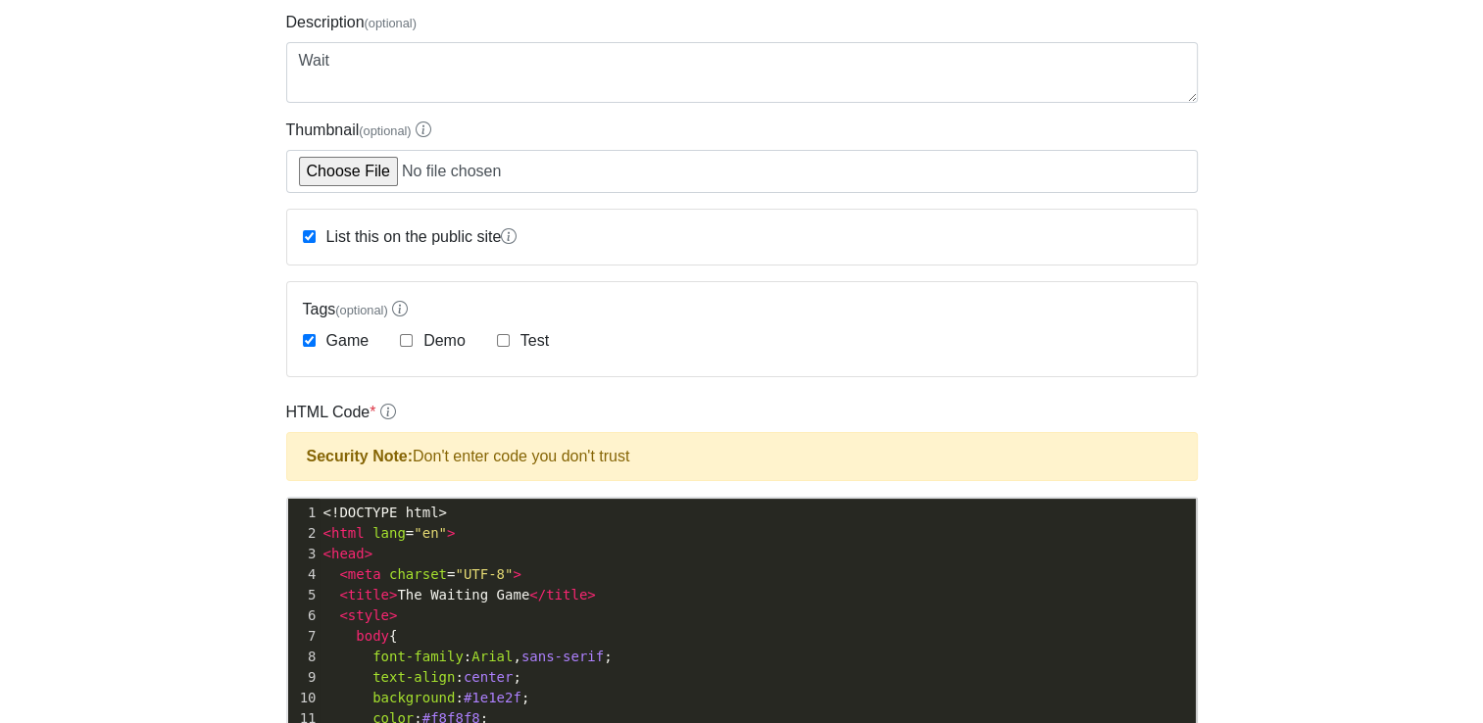
scroll to position [392, 0]
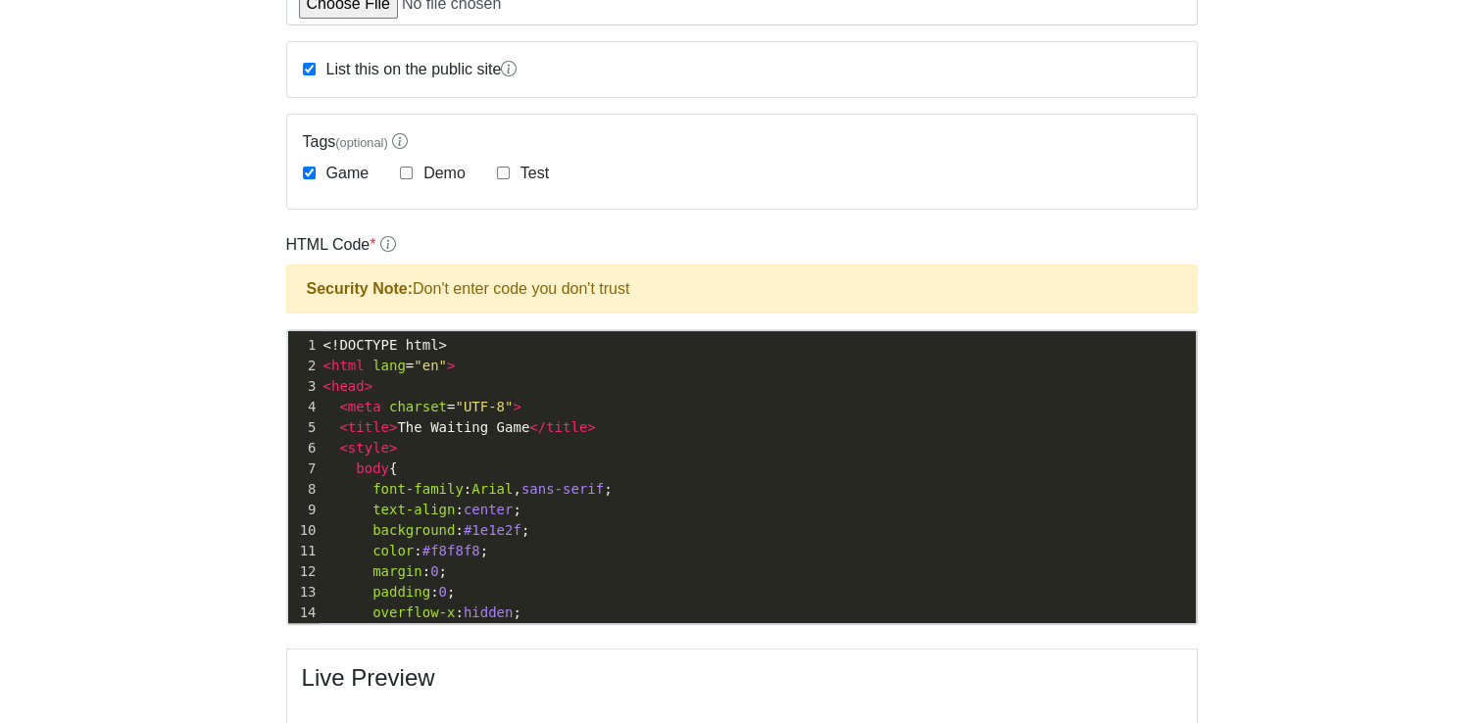
click at [373, 376] on pre "< head >" at bounding box center [757, 386] width 876 height 21
type textarea "<!DOCTYPE html> <html lang="en"> <head> <meta charset="UTF-8"> <title>The Waiti…"
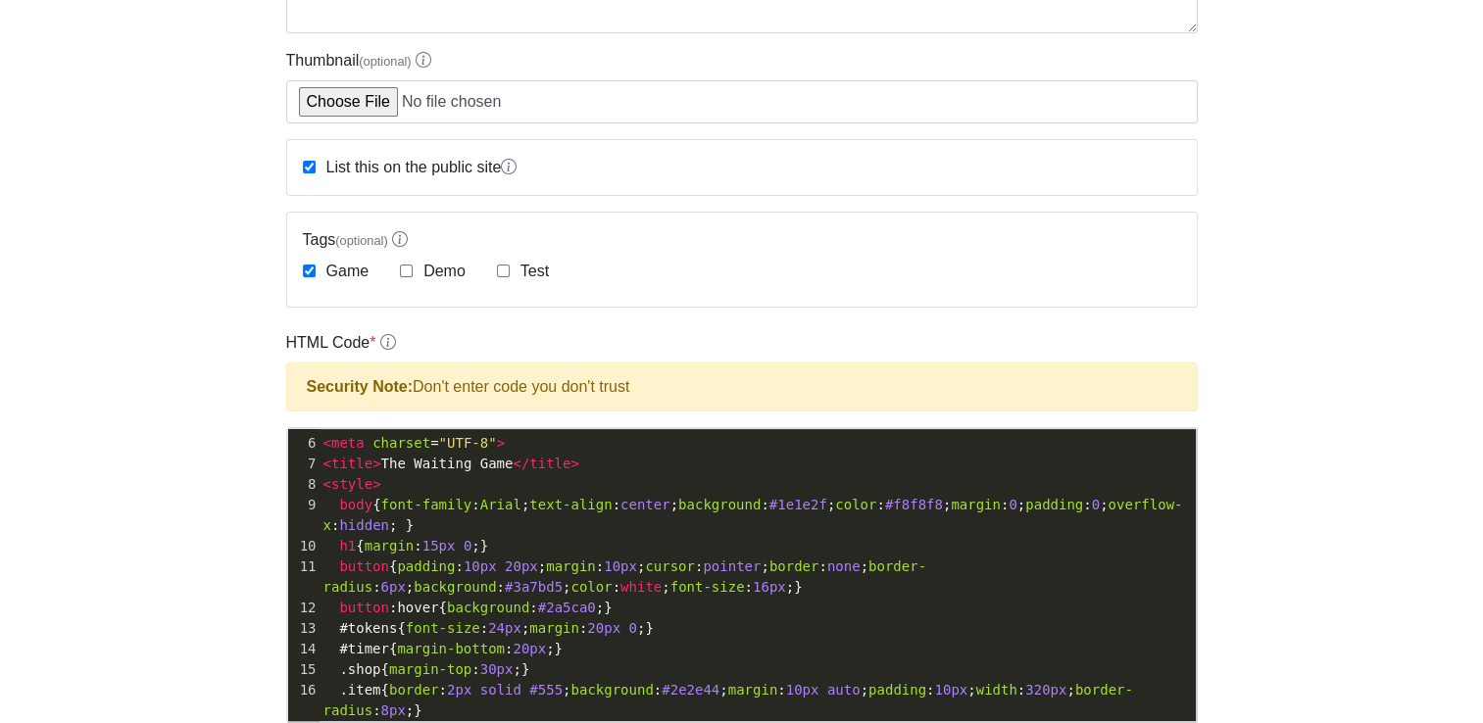
scroll to position [0, 0]
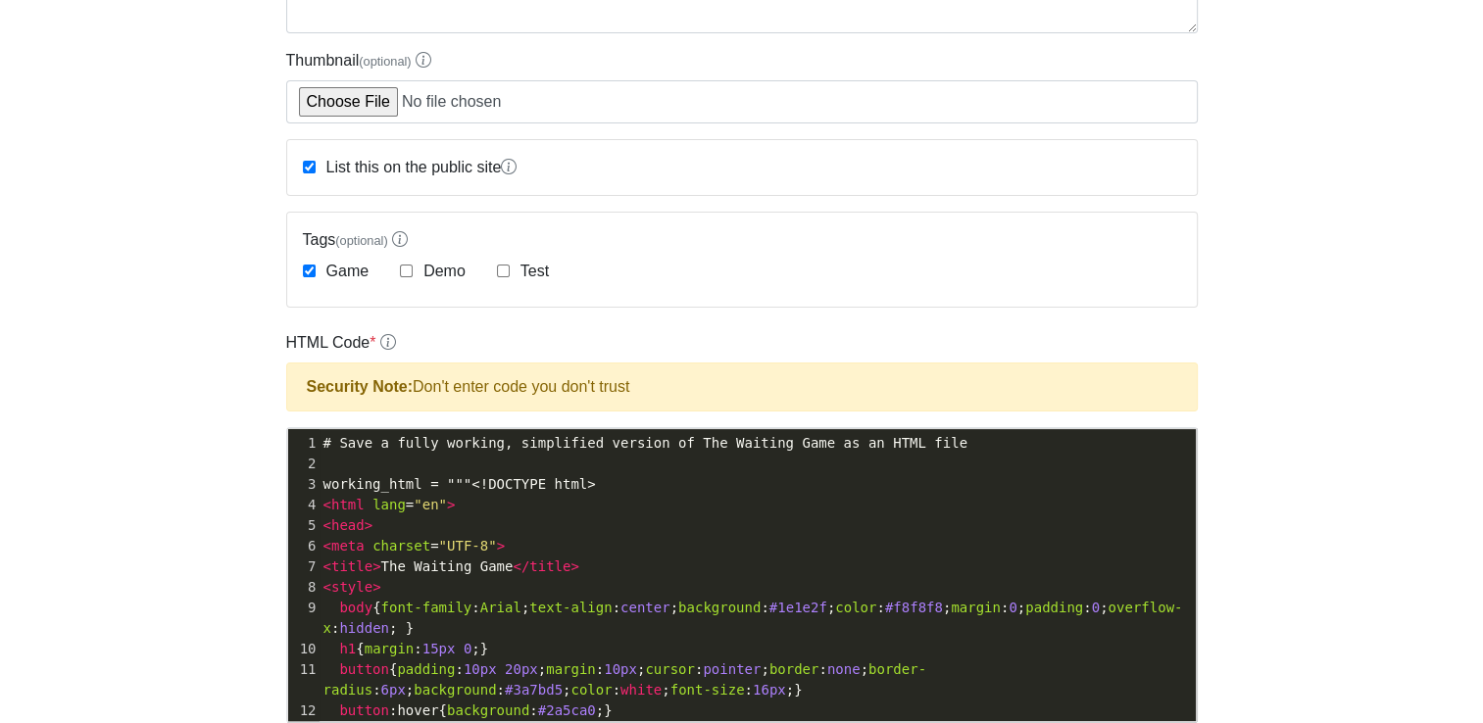
click at [329, 461] on pre "​" at bounding box center [757, 464] width 876 height 21
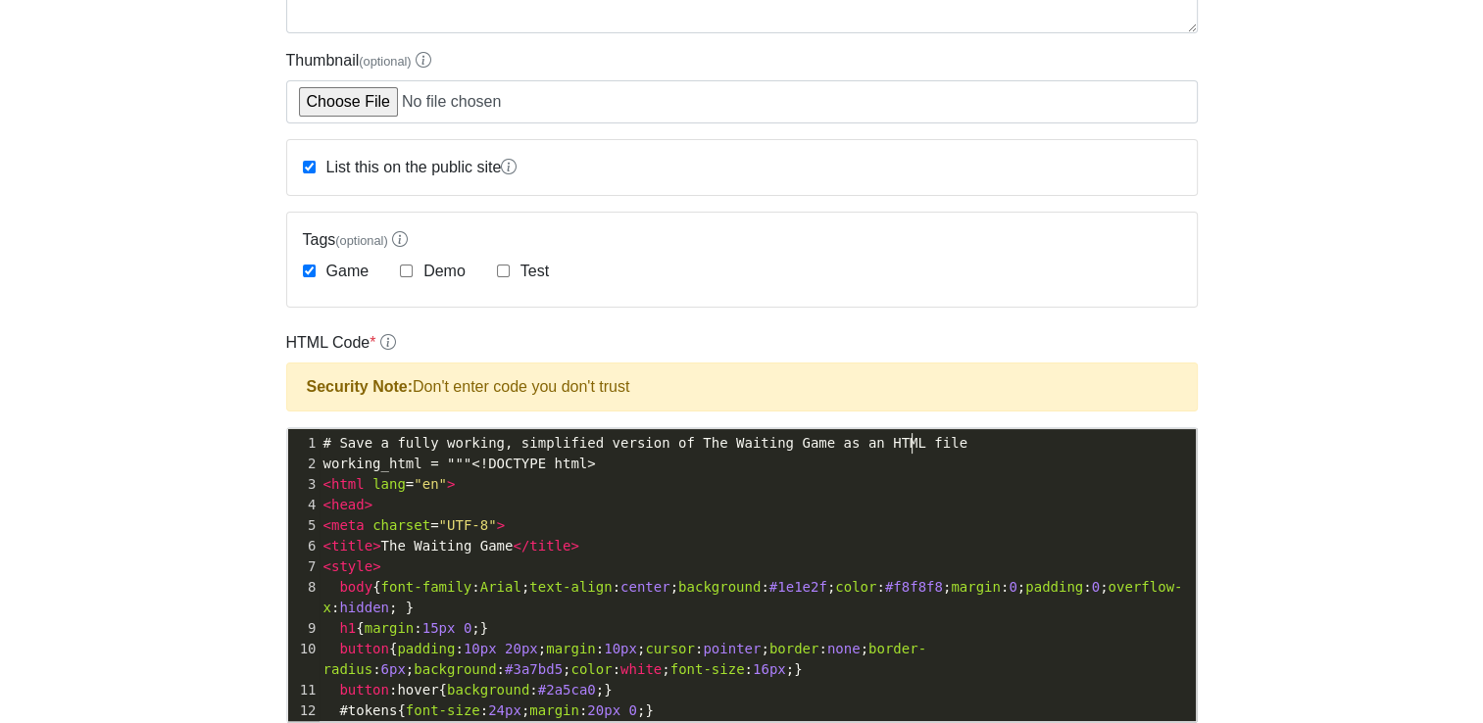
drag, startPoint x: 310, startPoint y: 437, endPoint x: 400, endPoint y: 445, distance: 90.5
click at [400, 445] on div "1 # Save a fully working, simplified version of The Waiting Game as an HTML file" at bounding box center [757, 443] width 876 height 21
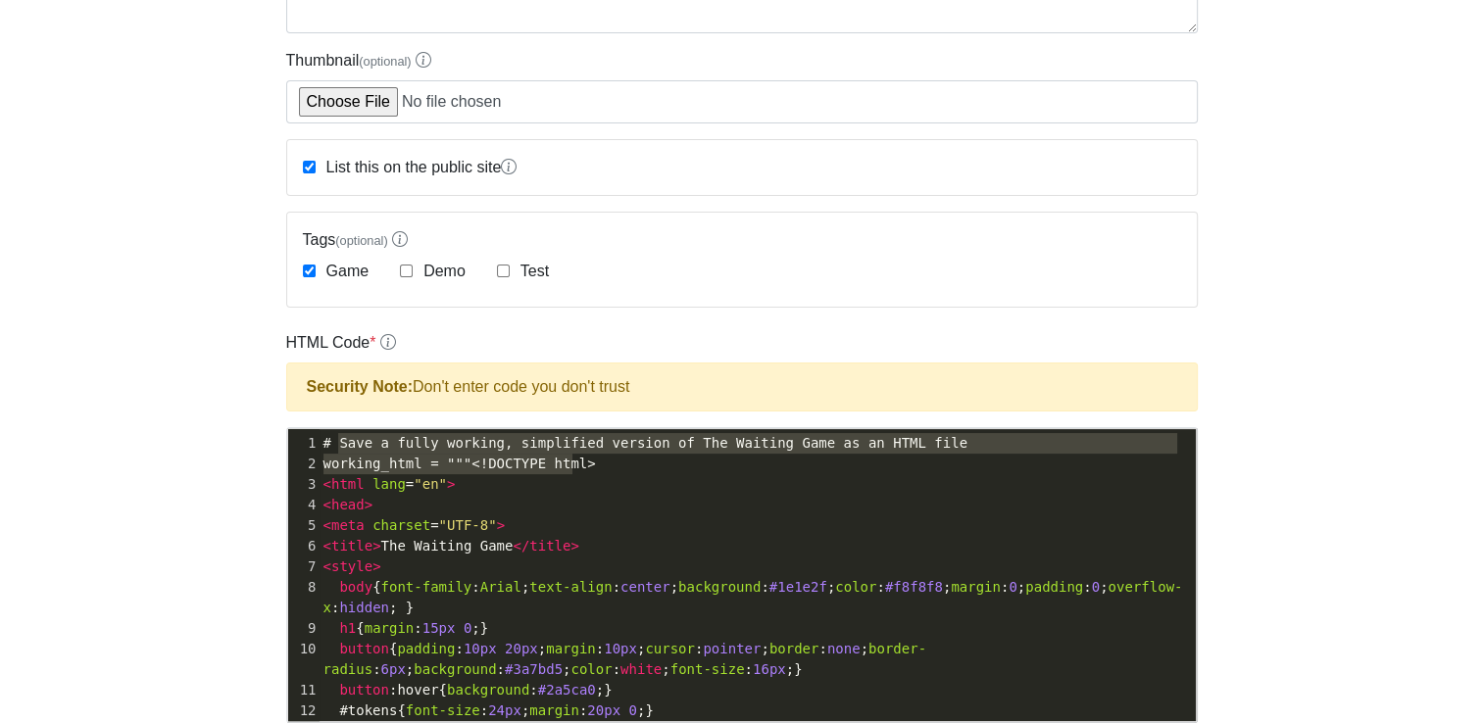
type textarea "Save a fully working, simplified version of The Waiting Game as an HTML file"
drag, startPoint x: 337, startPoint y: 437, endPoint x: 958, endPoint y: 440, distance: 621.3
click at [958, 440] on pre "# Save a fully working, simplified version of The Waiting Game as an HTML file" at bounding box center [757, 443] width 876 height 21
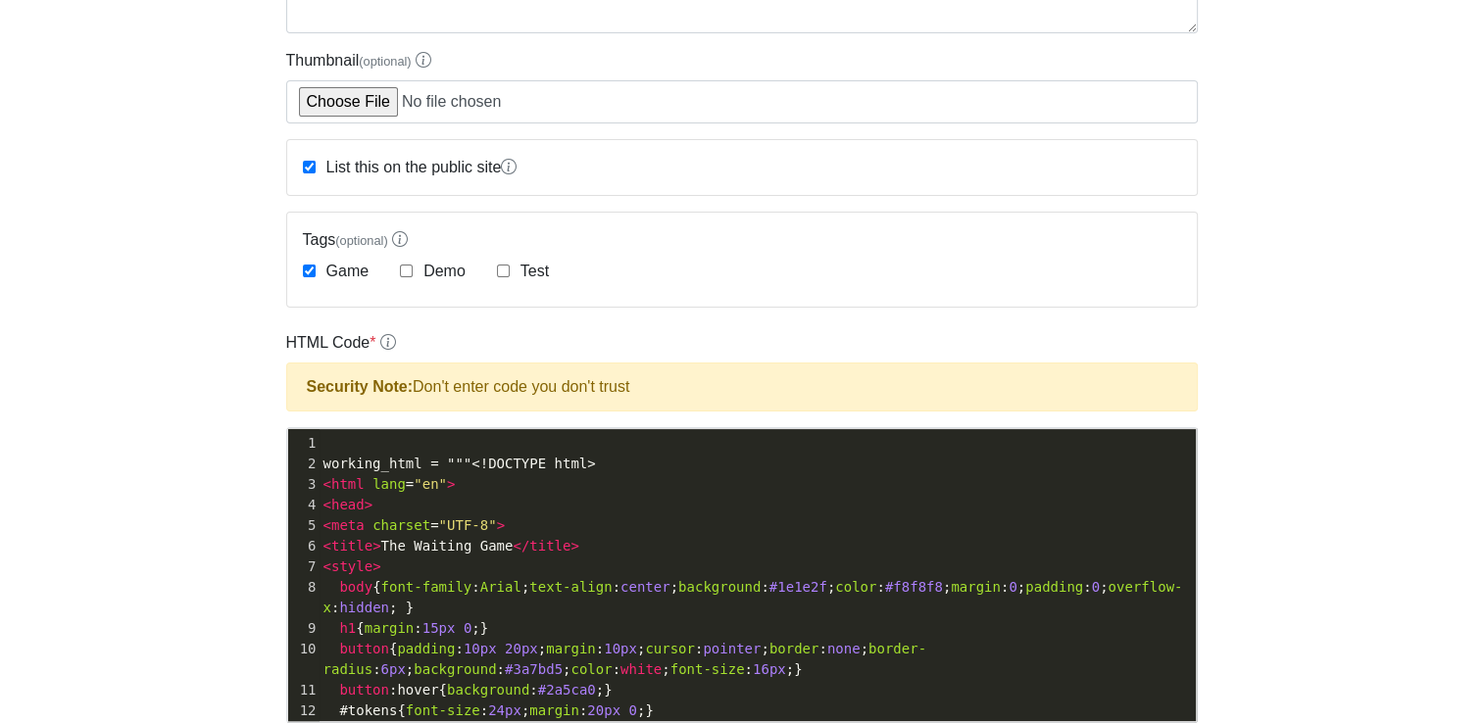
click at [314, 437] on div "1" at bounding box center [303, 443] width 31 height 21
click at [325, 437] on pre "​" at bounding box center [757, 443] width 876 height 21
click at [317, 461] on div "2" at bounding box center [303, 464] width 31 height 21
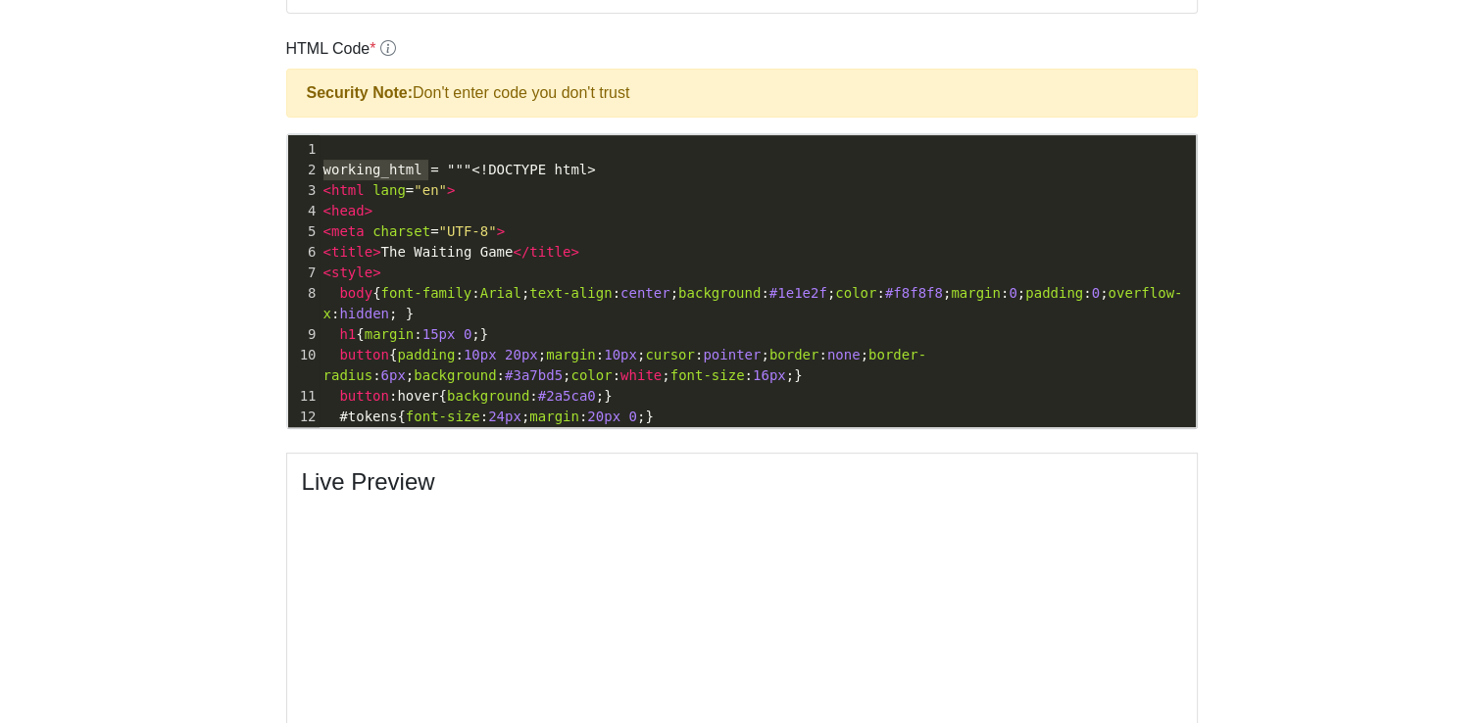
type textarea "working_html ="
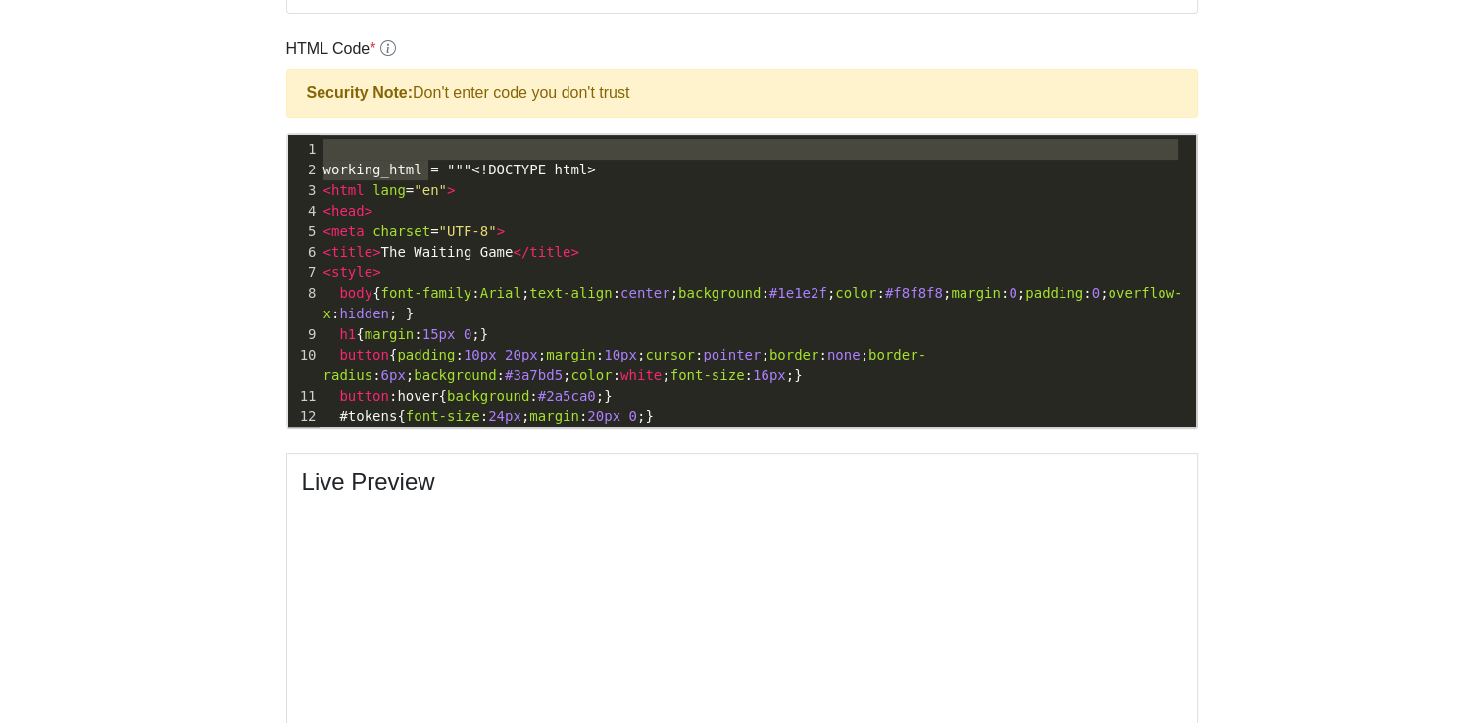
drag, startPoint x: 426, startPoint y: 164, endPoint x: 292, endPoint y: 127, distance: 139.1
click at [292, 127] on div "HTML Code * Security Note: Don't enter code you don't trust working_html = ​ x …" at bounding box center [741, 233] width 911 height 392
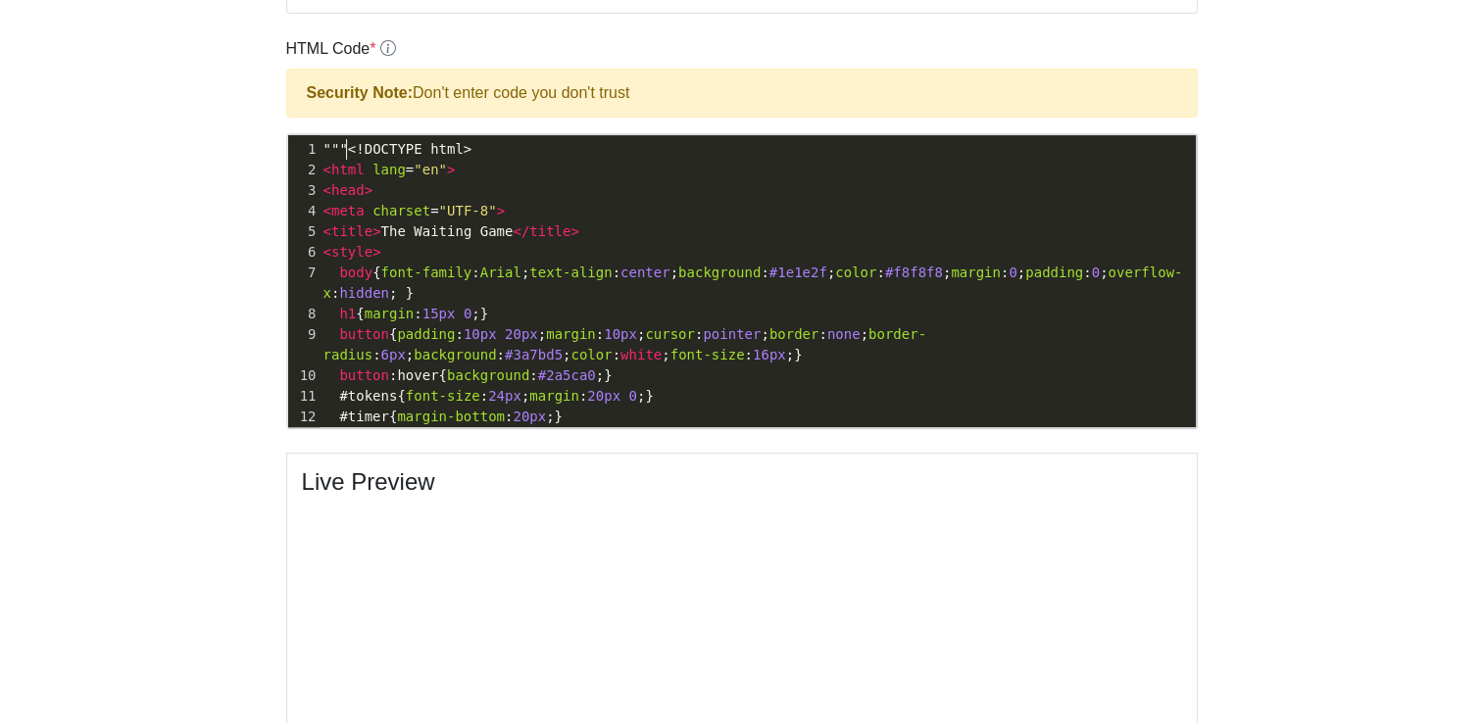
click at [348, 141] on span """" <!DOCTYPE html>" at bounding box center [397, 149] width 149 height 16
click at [331, 147] on span "<!DOCTYPE html>" at bounding box center [392, 149] width 123 height 16
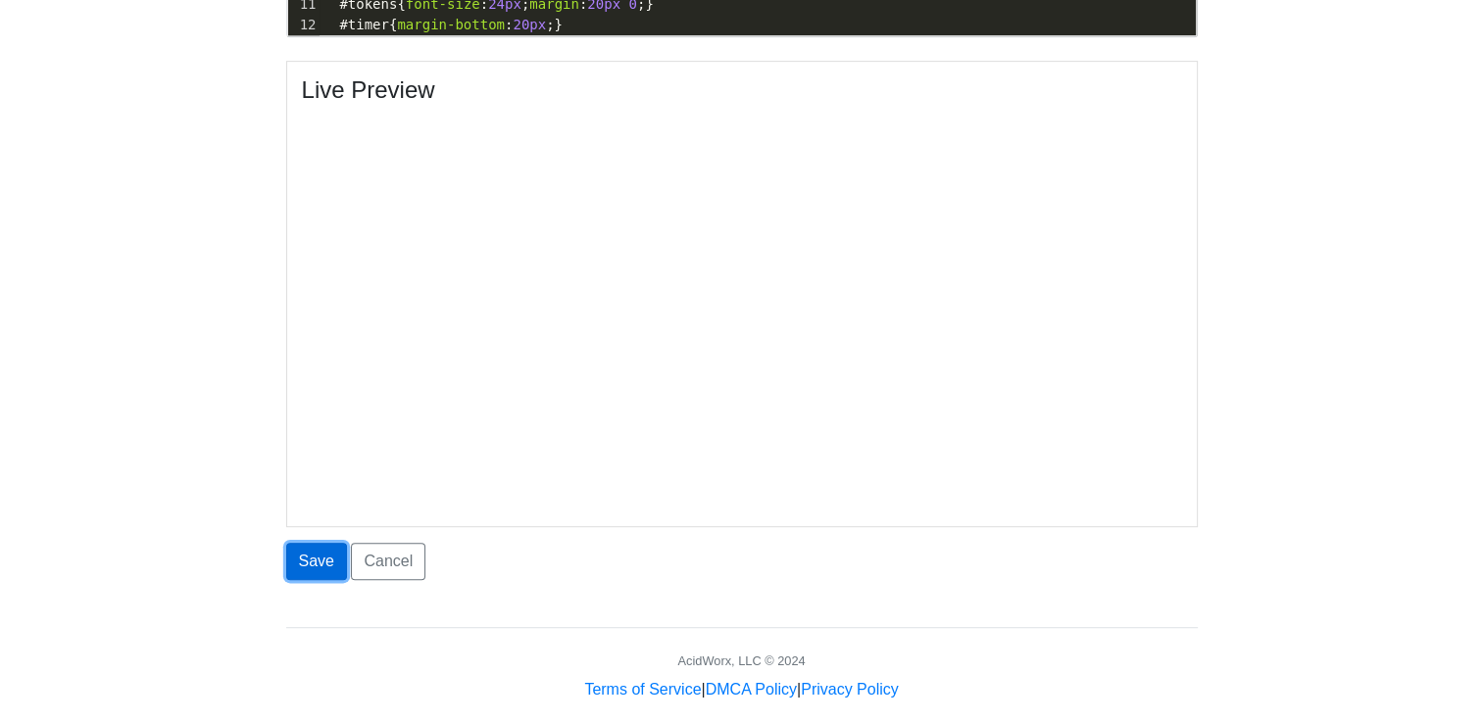
click at [319, 553] on button "Save" at bounding box center [316, 561] width 61 height 37
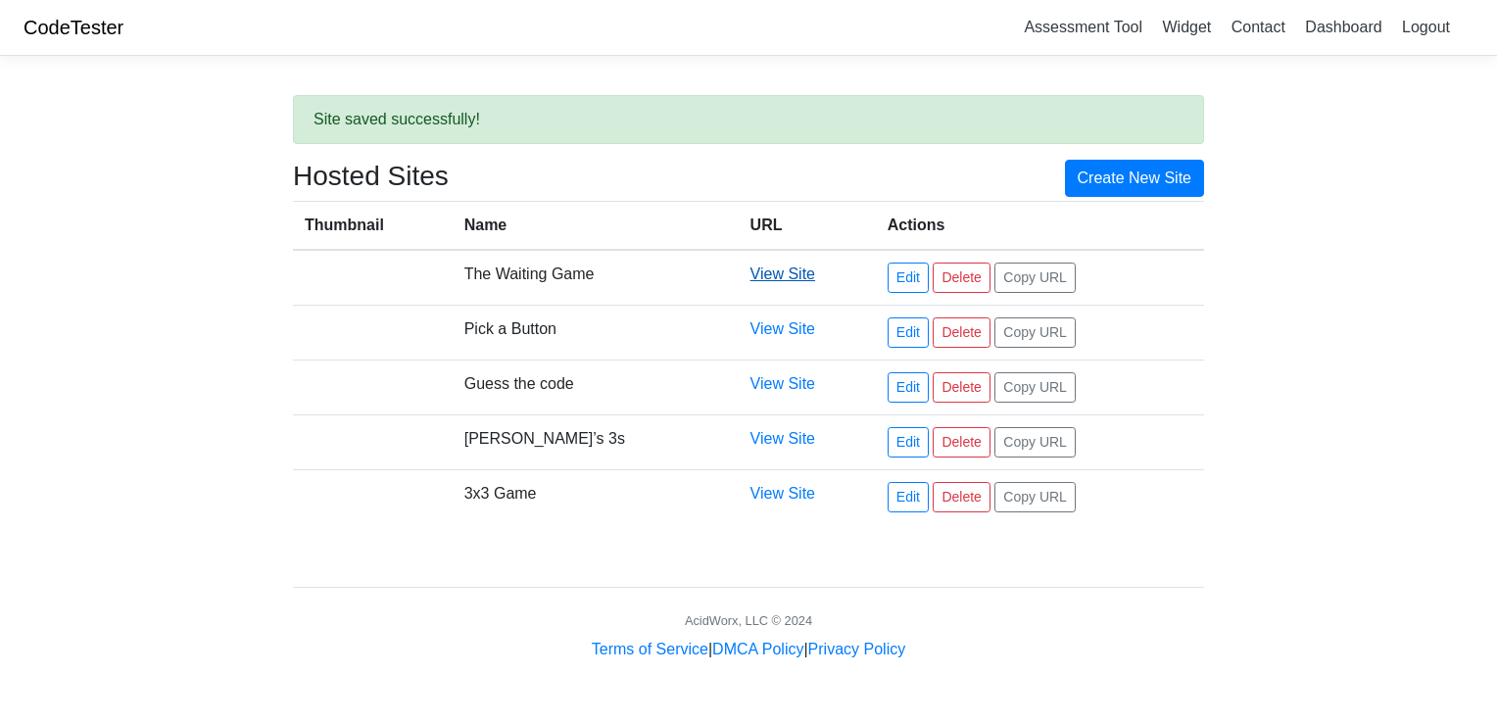
click at [780, 272] on link "View Site" at bounding box center [783, 274] width 65 height 17
click at [933, 276] on link "Delete" at bounding box center [961, 278] width 57 height 30
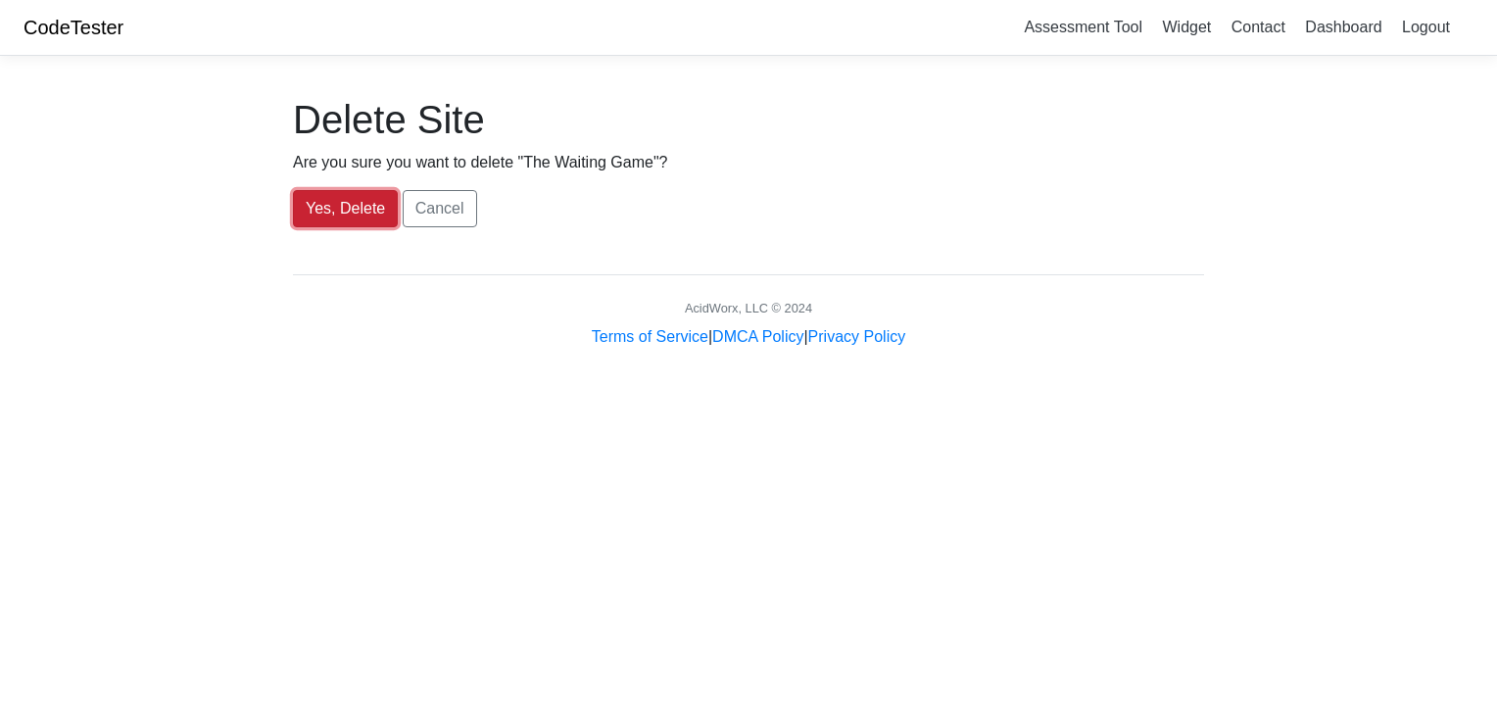
click at [379, 208] on button "Yes, Delete" at bounding box center [345, 208] width 105 height 37
